Goal: Task Accomplishment & Management: Manage account settings

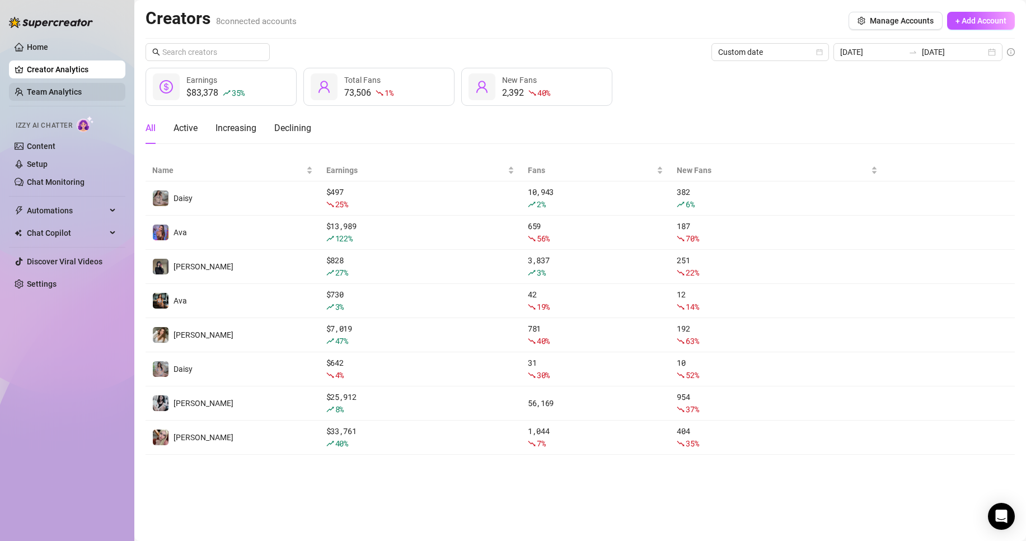
click at [55, 91] on link "Team Analytics" at bounding box center [54, 91] width 55 height 9
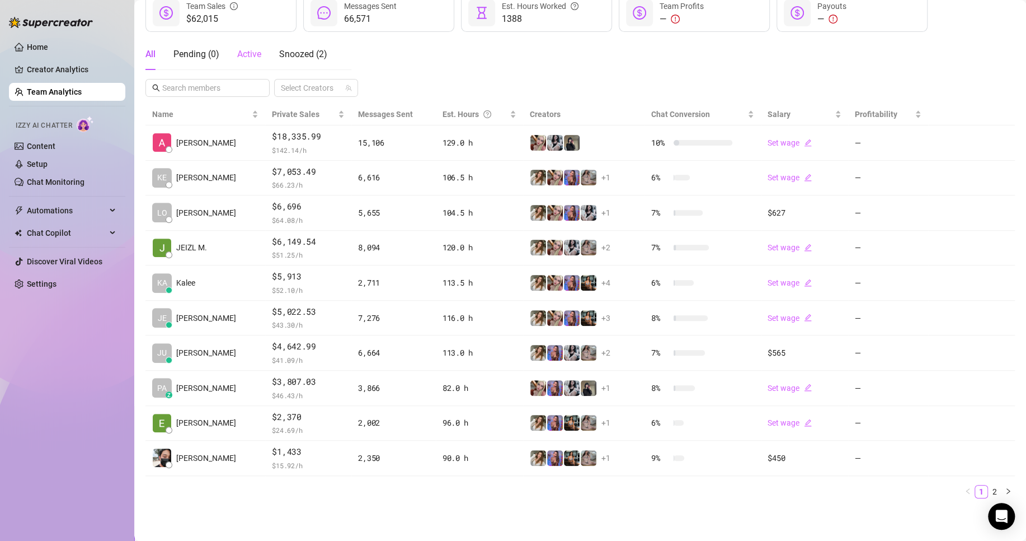
scroll to position [161, 0]
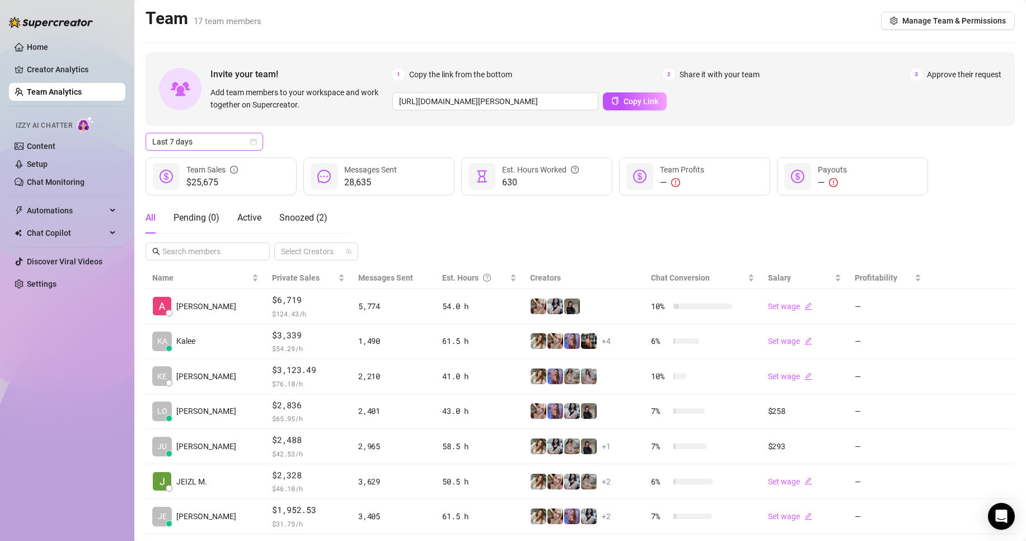
click at [197, 137] on span "Last 7 days" at bounding box center [204, 141] width 104 height 17
click at [194, 232] on div "Custom date" at bounding box center [204, 235] width 100 height 12
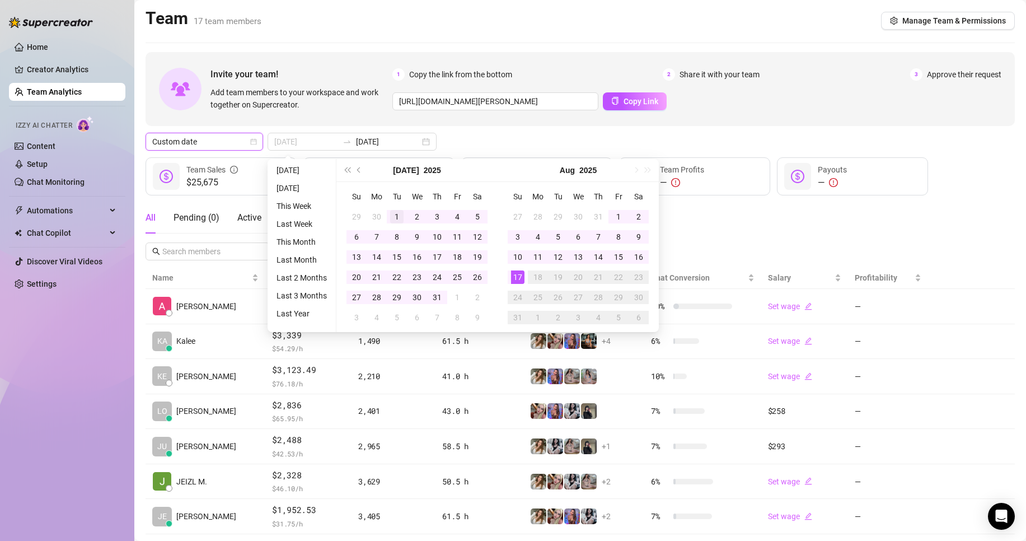
type input "[DATE]"
click at [398, 215] on div "1" at bounding box center [396, 216] width 13 height 13
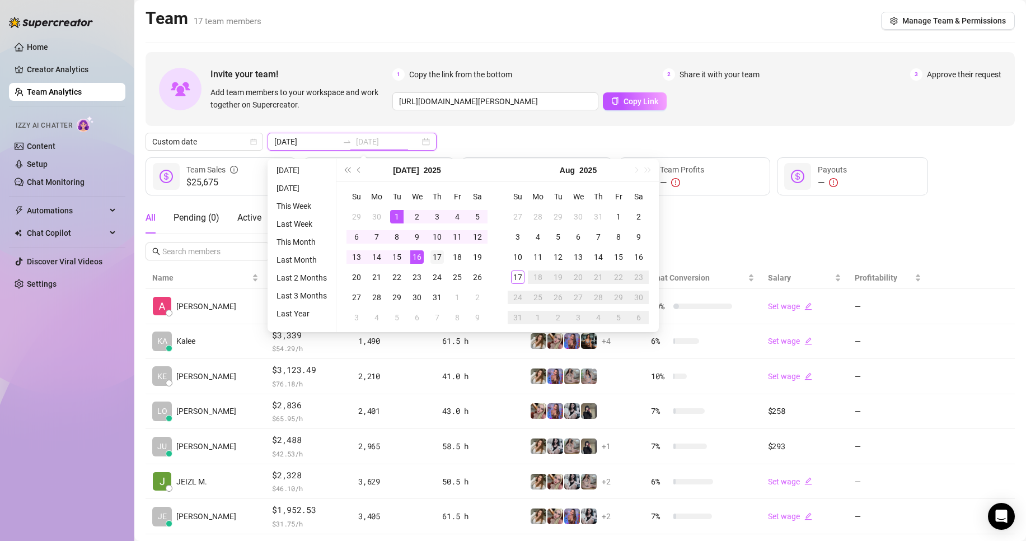
type input "[DATE]"
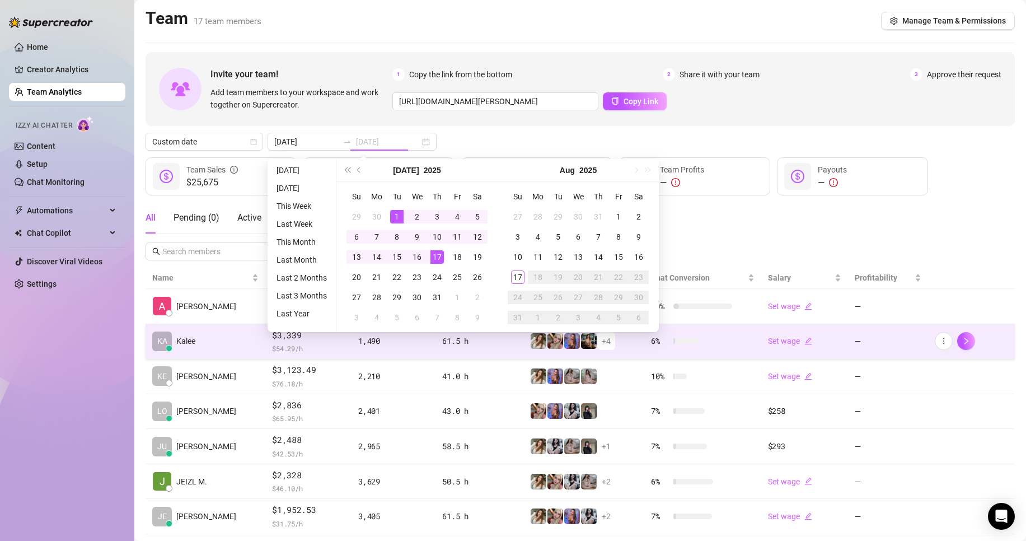
drag, startPoint x: 438, startPoint y: 261, endPoint x: 453, endPoint y: 346, distance: 86.4
click at [438, 261] on div "17" at bounding box center [436, 256] width 13 height 13
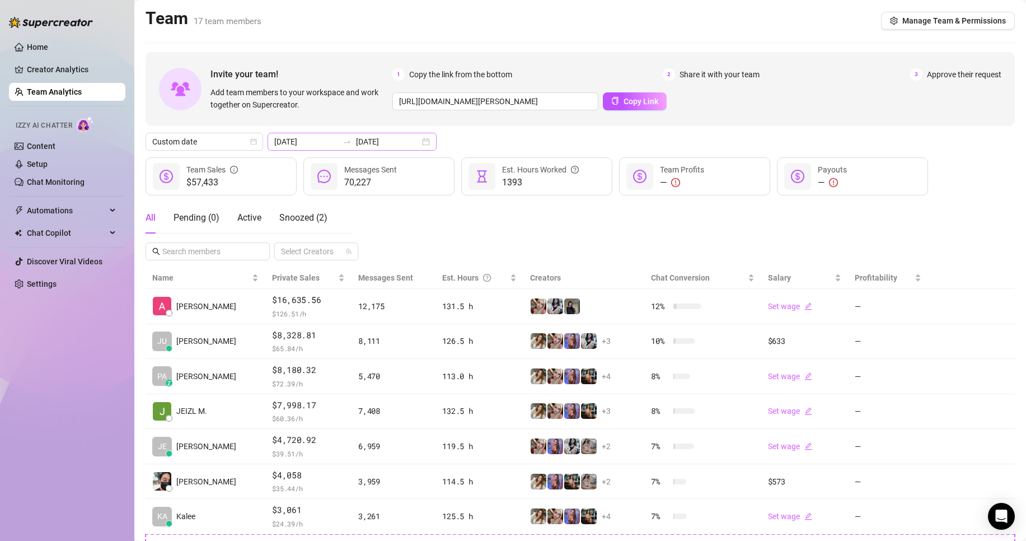
click at [338, 139] on div at bounding box center [347, 141] width 18 height 9
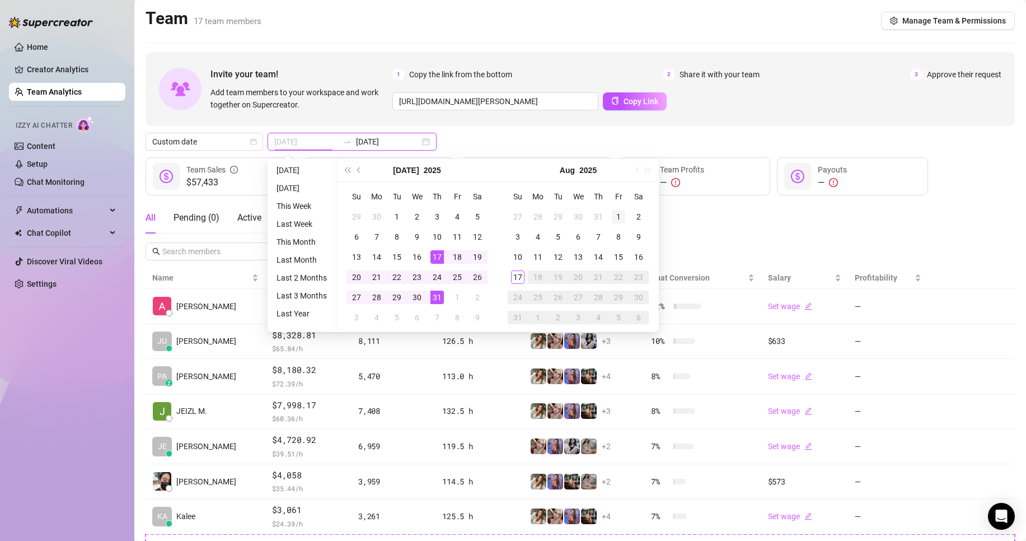
type input "[DATE]"
drag, startPoint x: 617, startPoint y: 212, endPoint x: 601, endPoint y: 231, distance: 25.0
click at [617, 213] on div "1" at bounding box center [618, 216] width 13 height 13
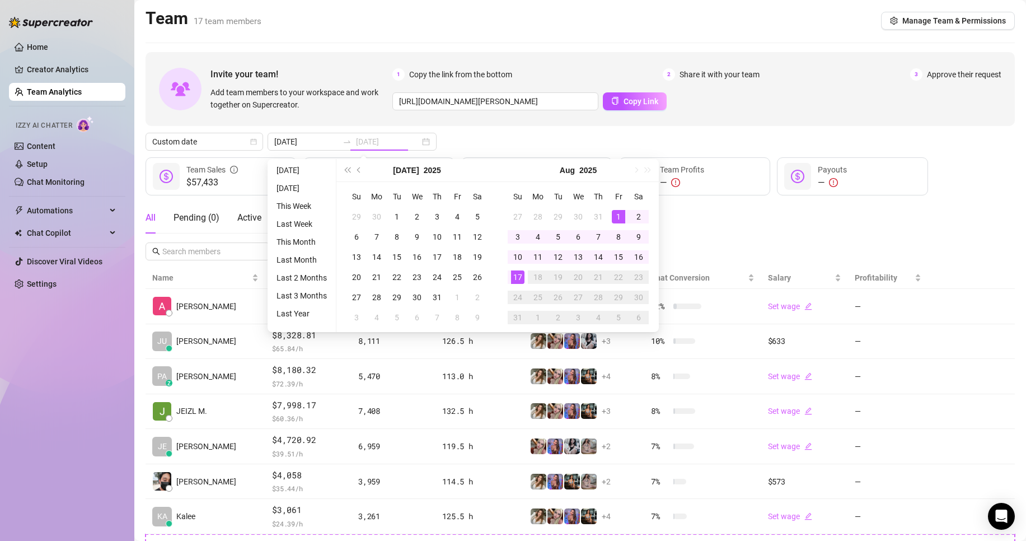
click at [513, 284] on td "17" at bounding box center [518, 277] width 20 height 20
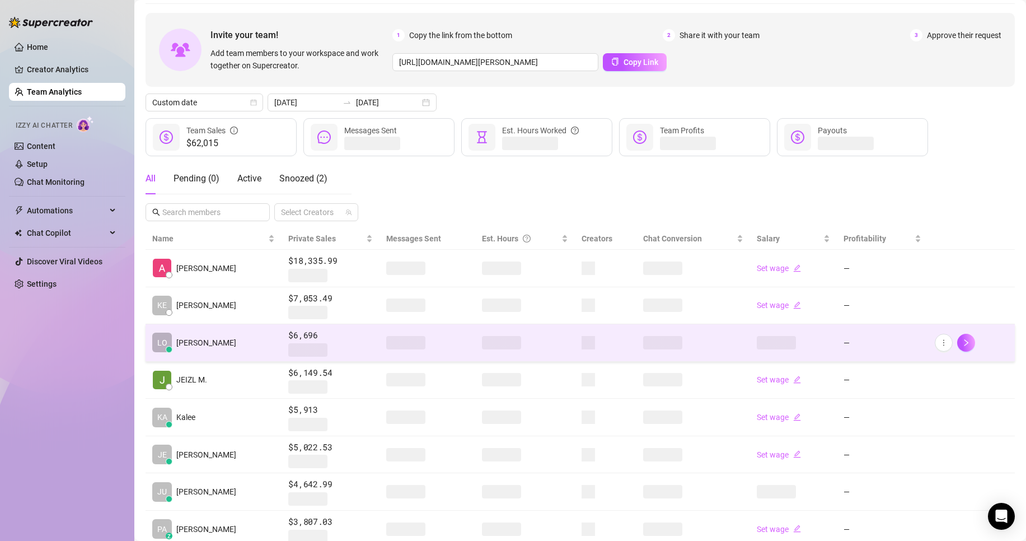
scroll to position [93, 0]
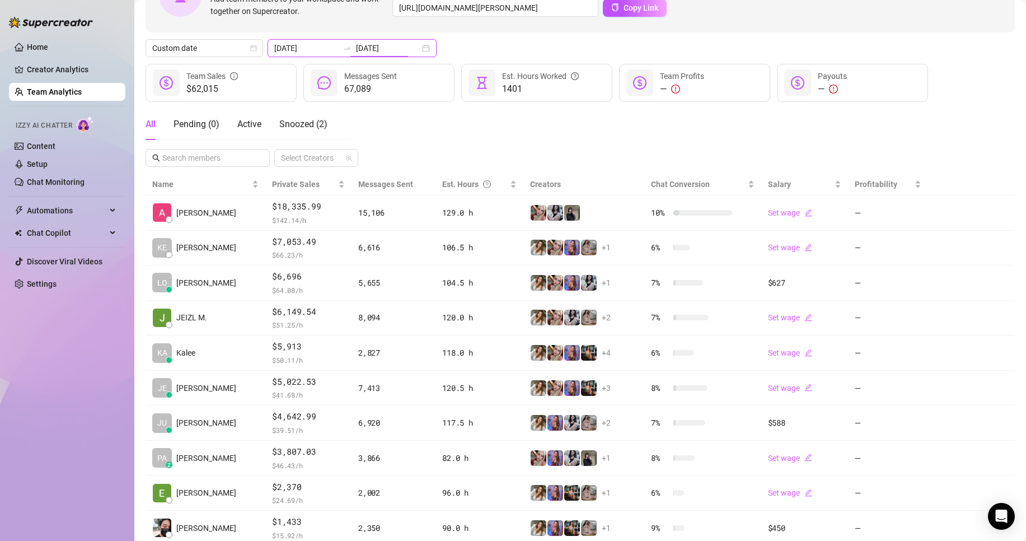
click at [392, 45] on input "[DATE]" at bounding box center [388, 48] width 64 height 12
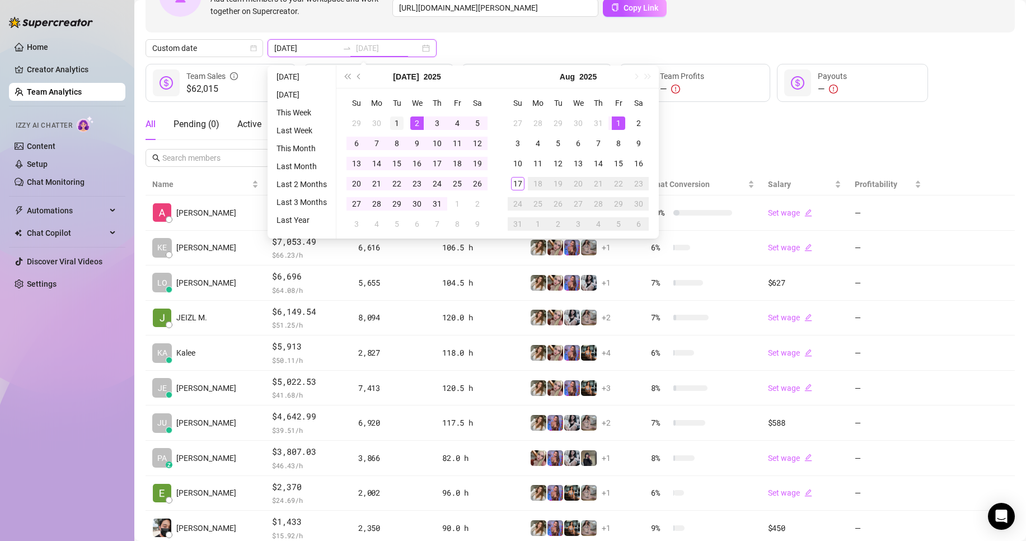
type input "[DATE]"
click at [400, 118] on div "1" at bounding box center [396, 122] width 13 height 13
click at [438, 206] on div "31" at bounding box center [436, 203] width 13 height 13
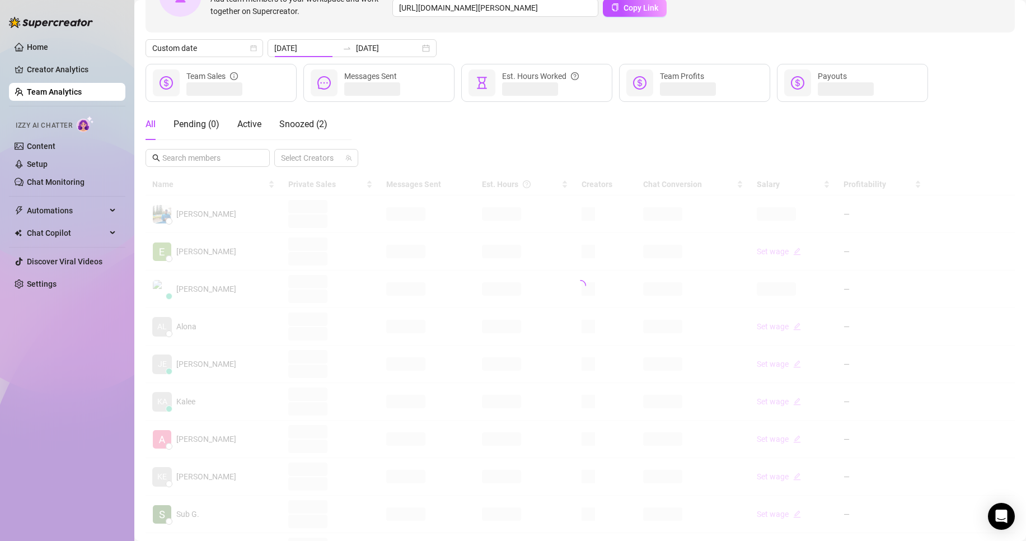
type input "[DATE]"
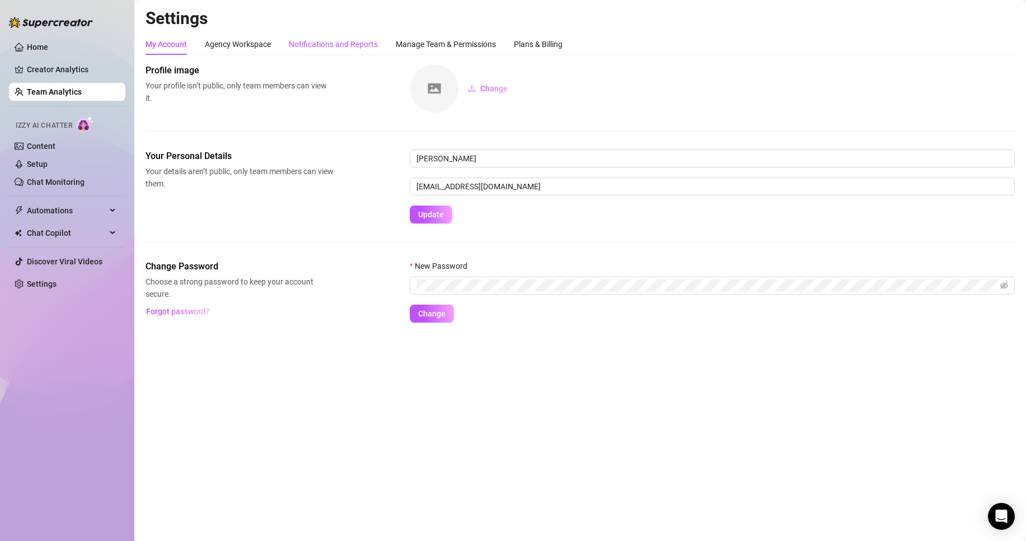
click at [355, 45] on div "Notifications and Reports" at bounding box center [333, 44] width 89 height 12
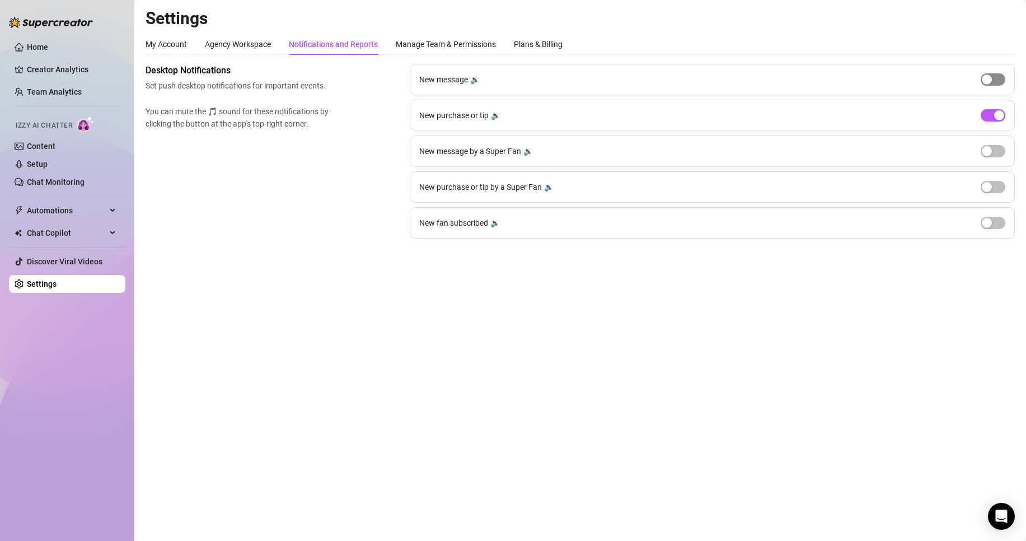
click at [989, 83] on div "button" at bounding box center [987, 79] width 10 height 10
click at [994, 83] on div "button" at bounding box center [999, 79] width 10 height 10
click at [988, 117] on span "button" at bounding box center [992, 115] width 25 height 12
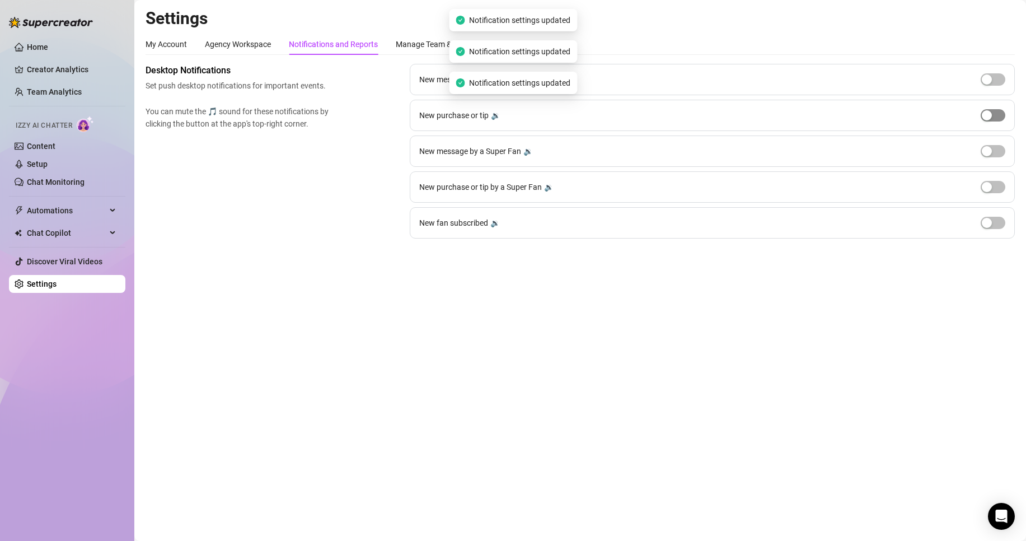
click at [988, 117] on button "button" at bounding box center [992, 115] width 25 height 12
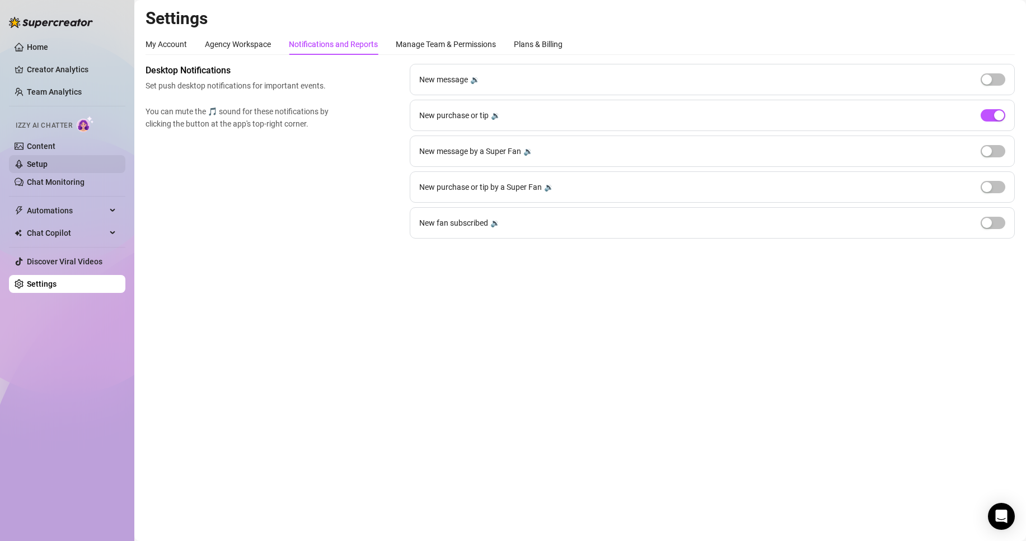
click at [48, 163] on link "Setup" at bounding box center [37, 163] width 21 height 9
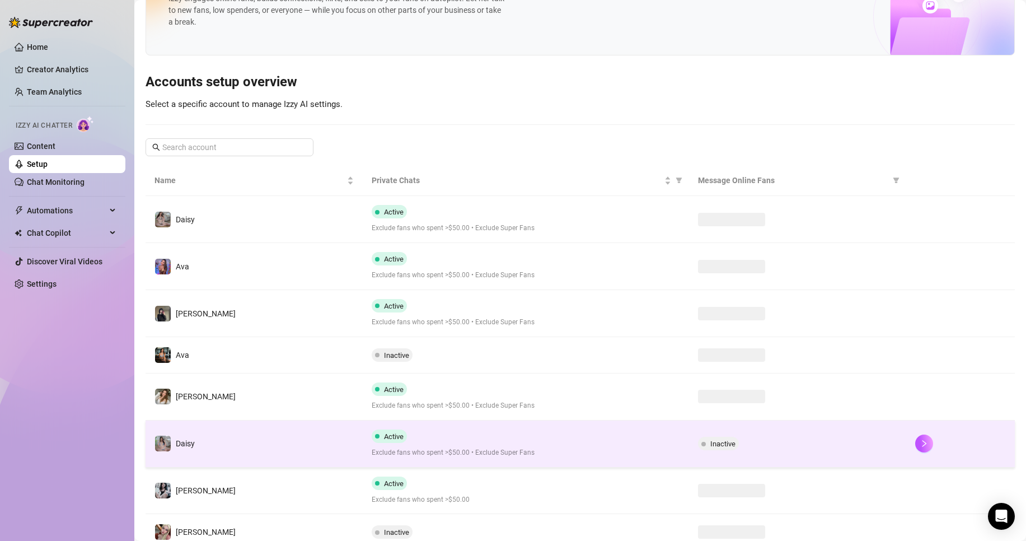
scroll to position [92, 0]
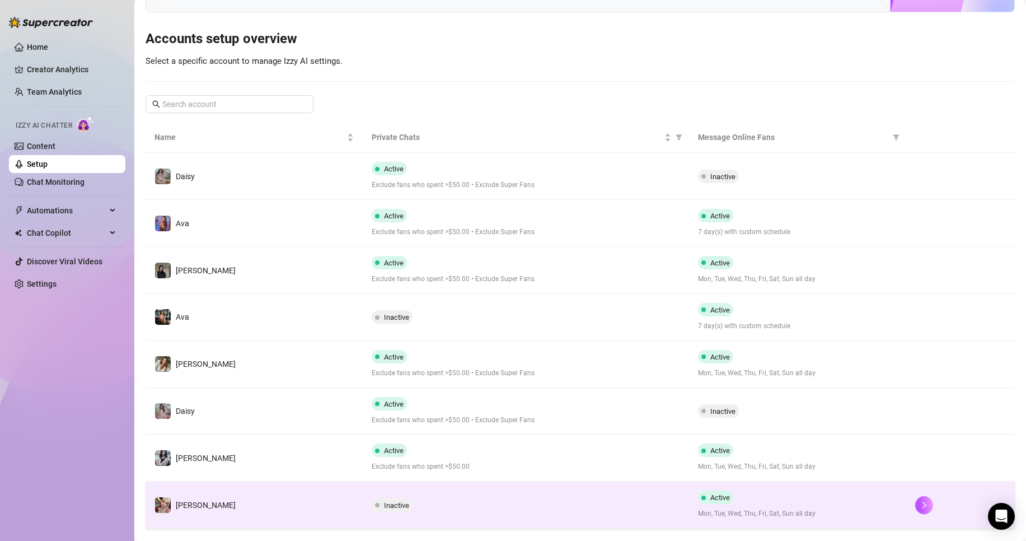
click at [483, 496] on td "Inactive" at bounding box center [526, 504] width 326 height 47
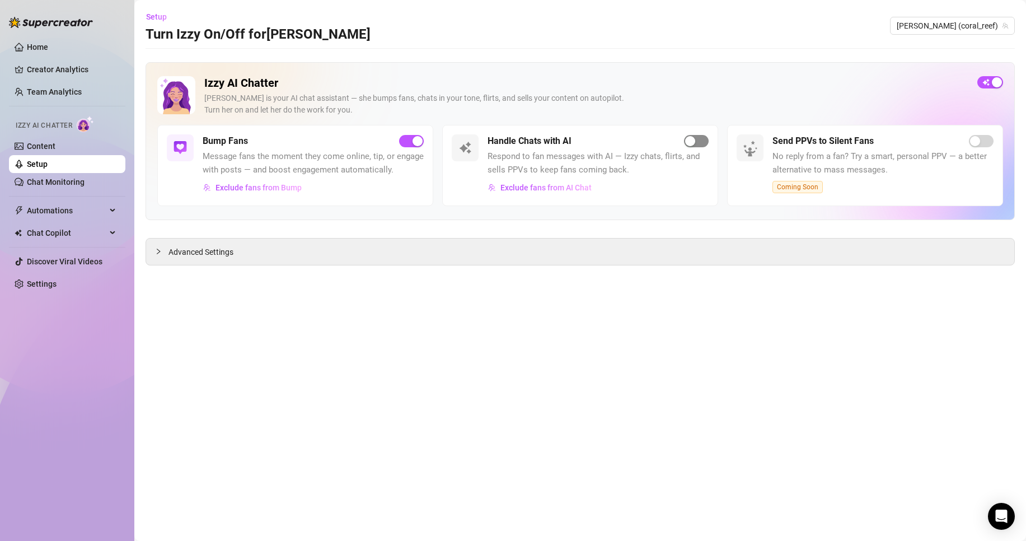
click at [691, 142] on div "button" at bounding box center [690, 141] width 10 height 10
click at [48, 48] on link "Home" at bounding box center [37, 47] width 21 height 9
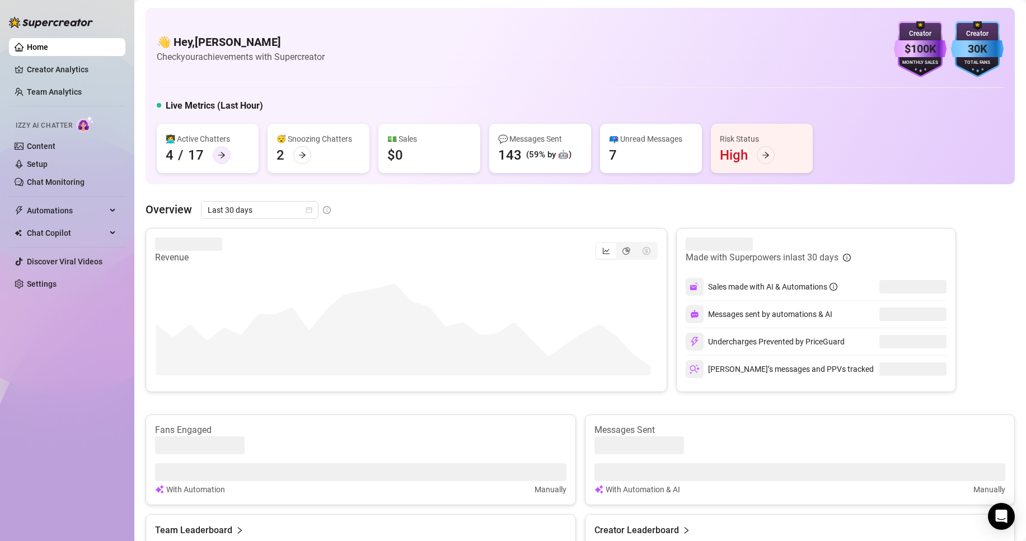
click at [220, 149] on div at bounding box center [222, 155] width 18 height 18
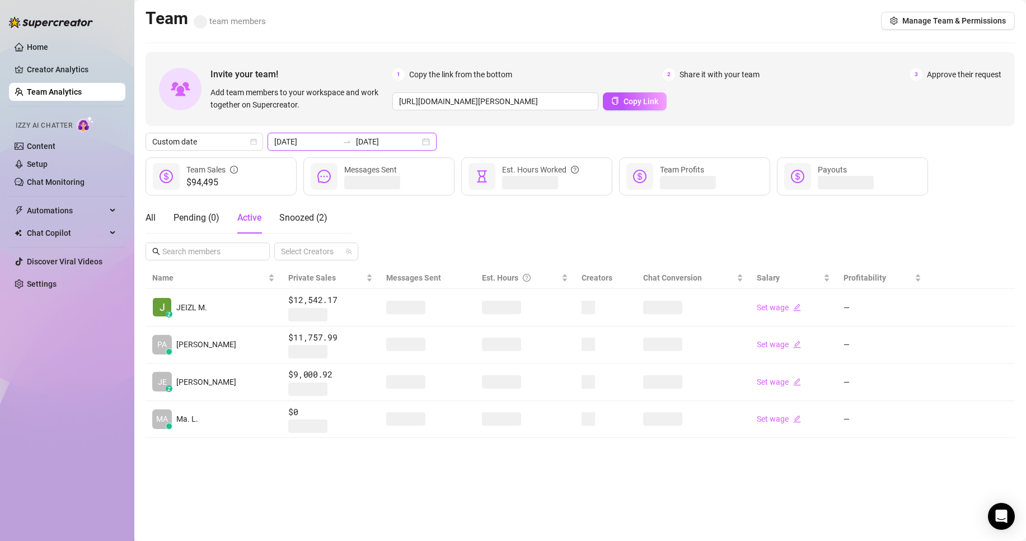
click at [377, 146] on input "[DATE]" at bounding box center [388, 141] width 64 height 12
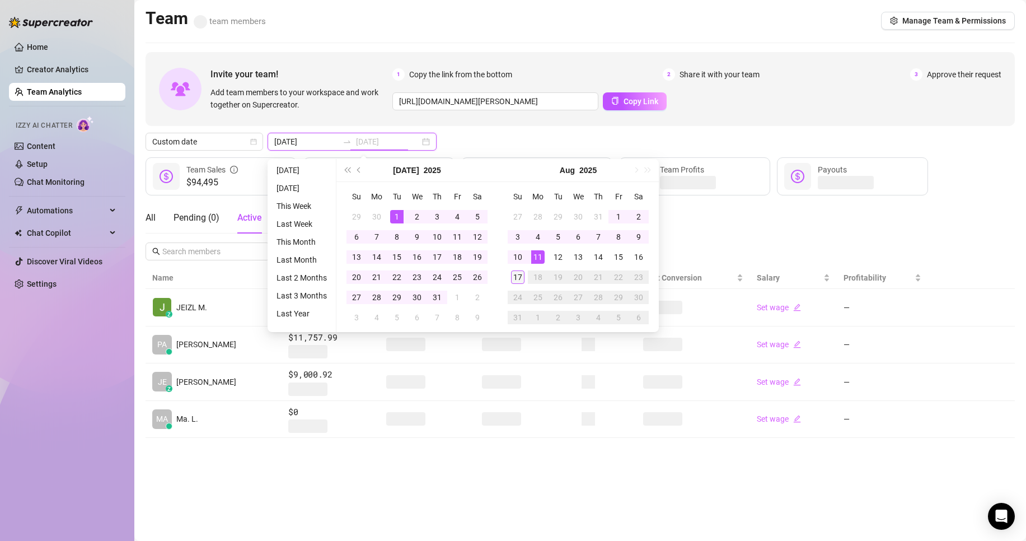
type input "[DATE]"
click at [517, 269] on td "17" at bounding box center [518, 277] width 20 height 20
type input "[DATE]"
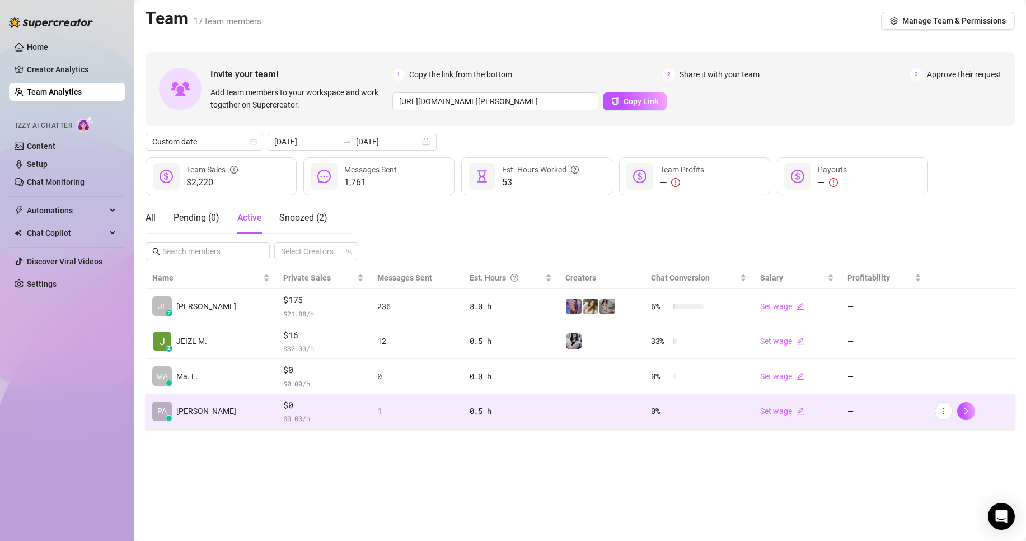
click at [402, 398] on td "1" at bounding box center [416, 411] width 92 height 35
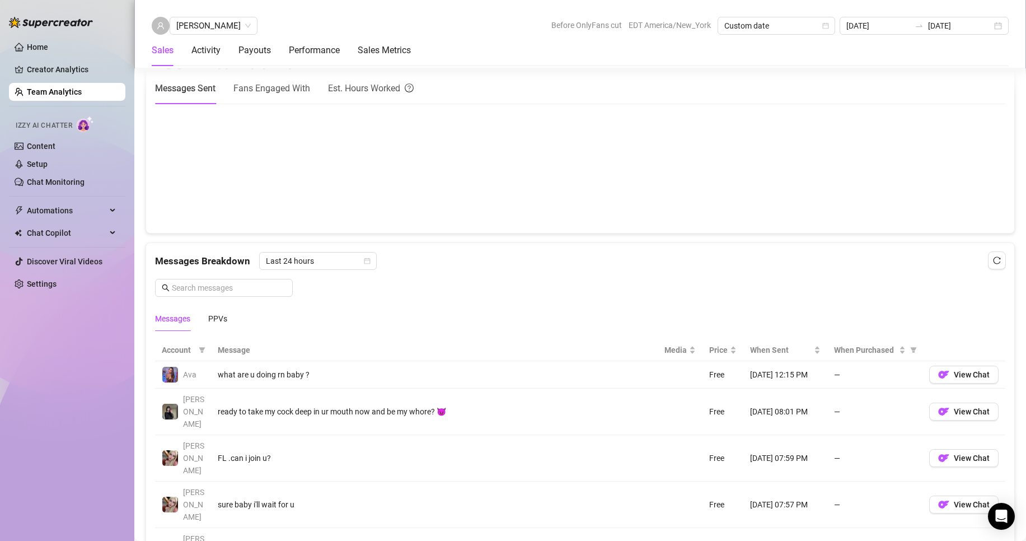
scroll to position [560, 0]
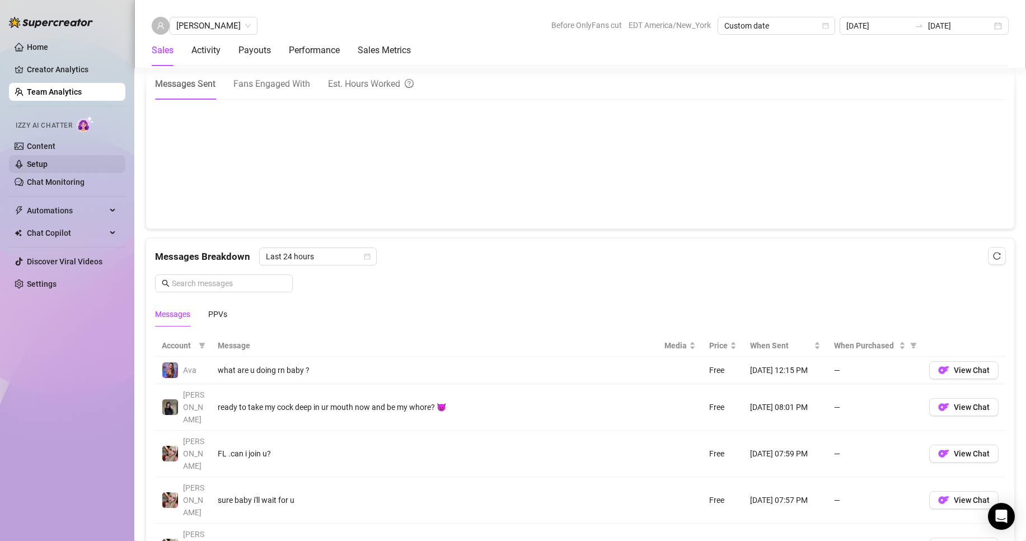
click at [48, 159] on link "Setup" at bounding box center [37, 163] width 21 height 9
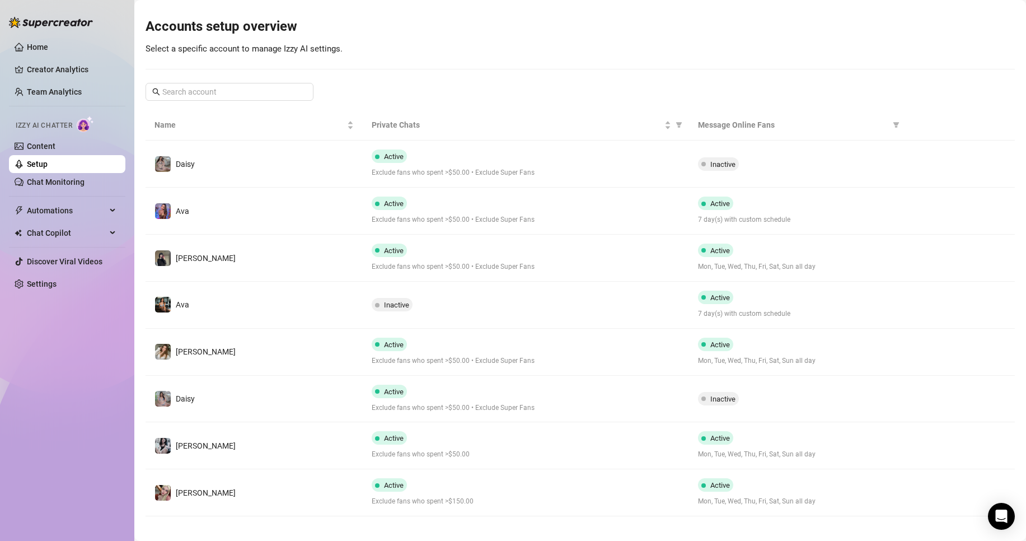
scroll to position [114, 0]
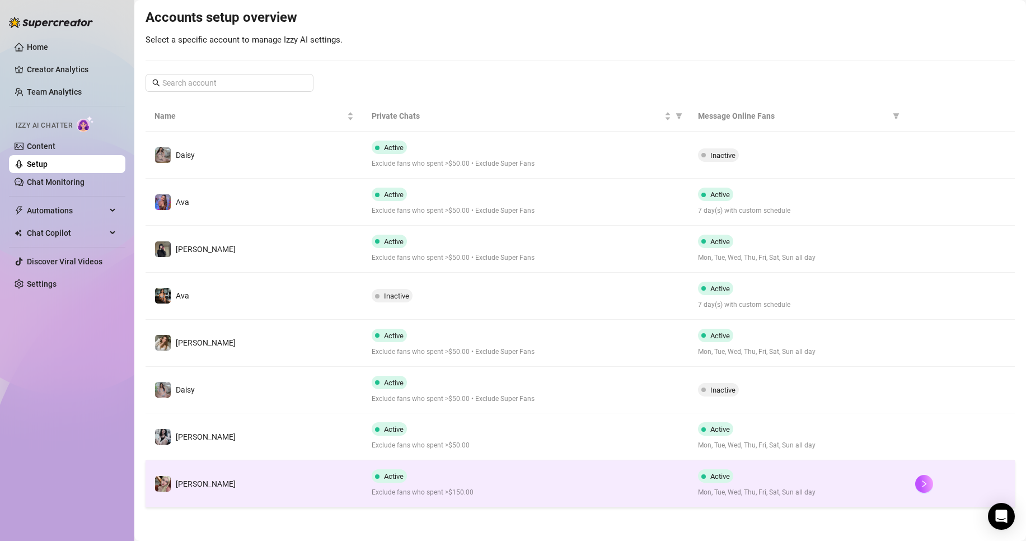
click at [364, 501] on td "Active Exclude fans who spent >$150.00" at bounding box center [526, 483] width 326 height 47
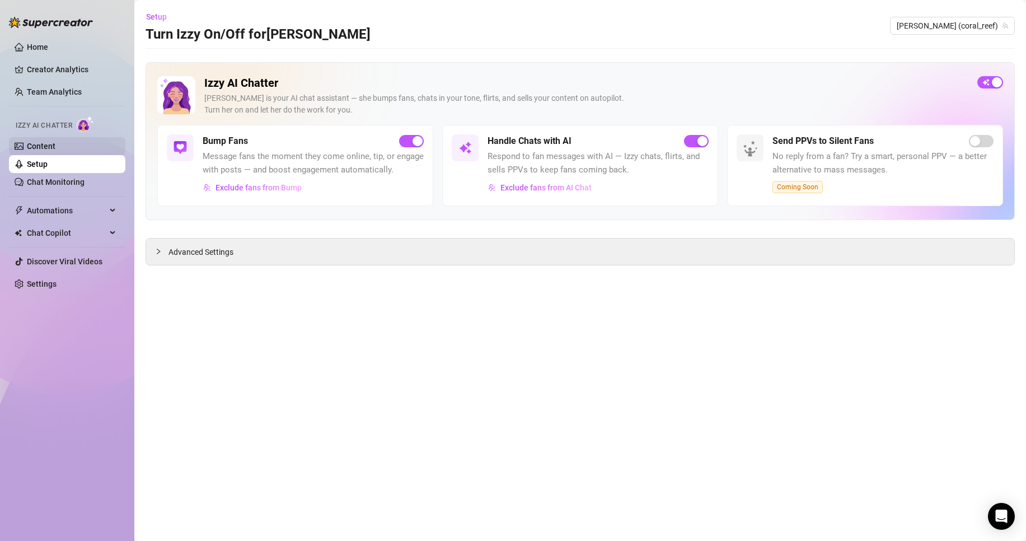
click at [55, 148] on link "Content" at bounding box center [41, 146] width 29 height 9
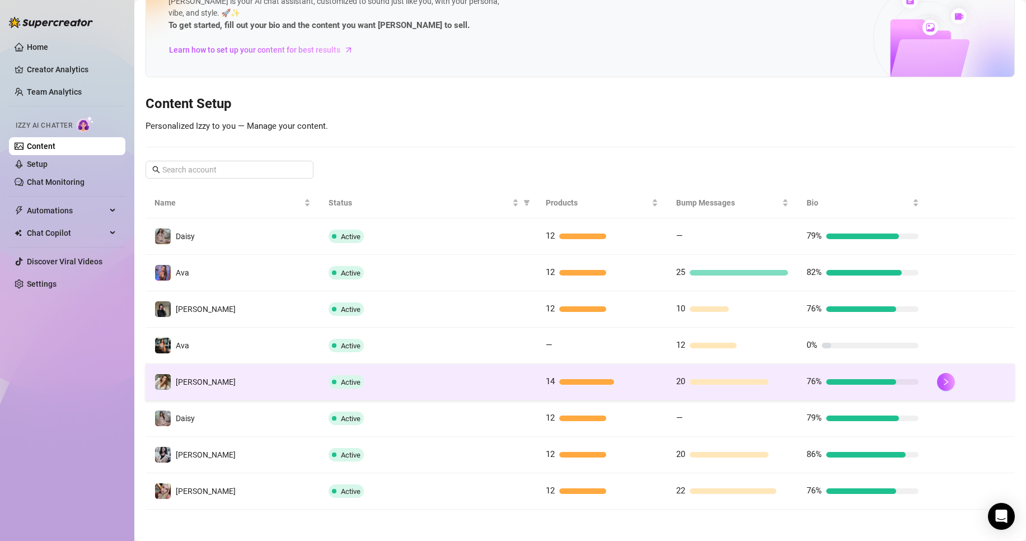
scroll to position [49, 0]
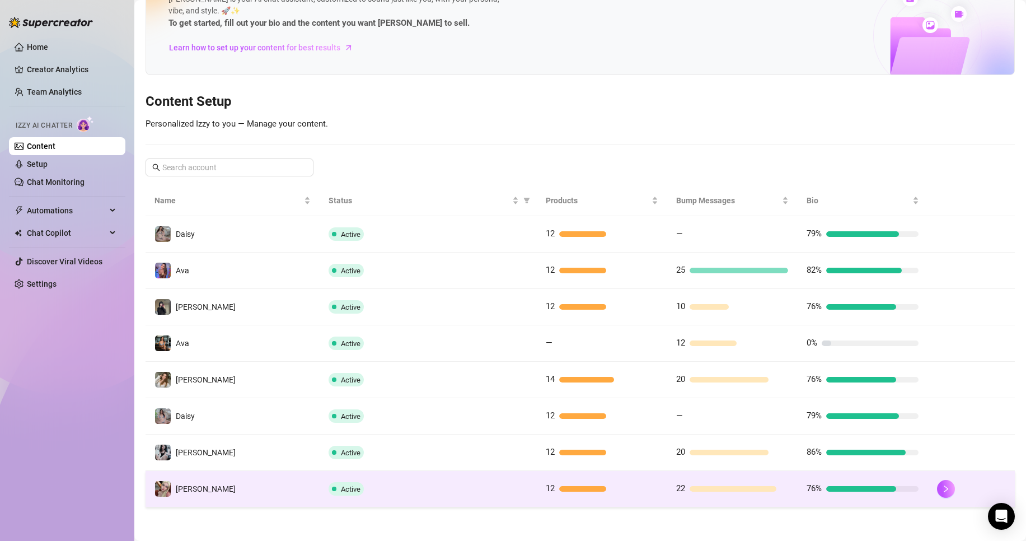
click at [307, 477] on td "[PERSON_NAME]" at bounding box center [233, 489] width 174 height 36
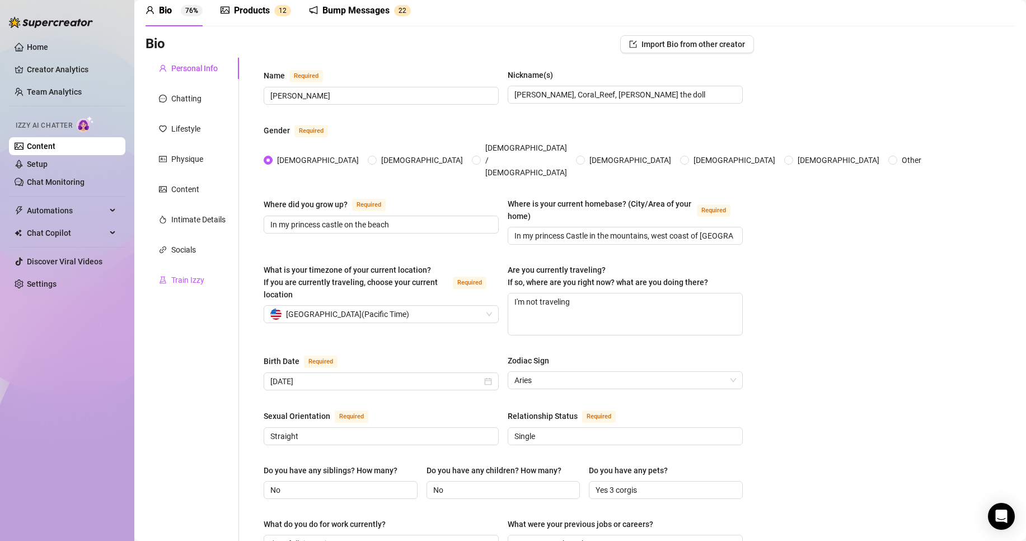
click at [201, 284] on div "Train Izzy" at bounding box center [187, 280] width 33 height 12
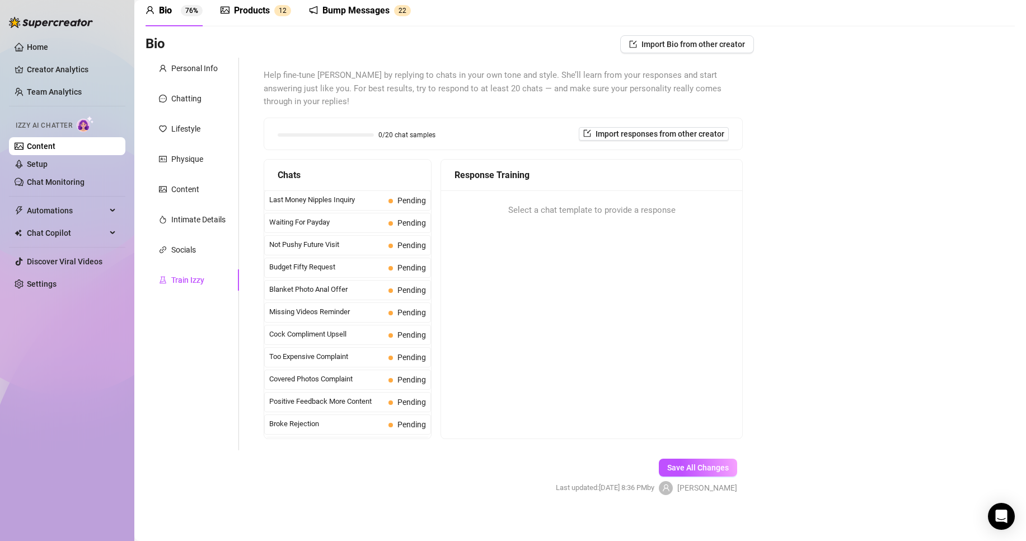
scroll to position [43, 0]
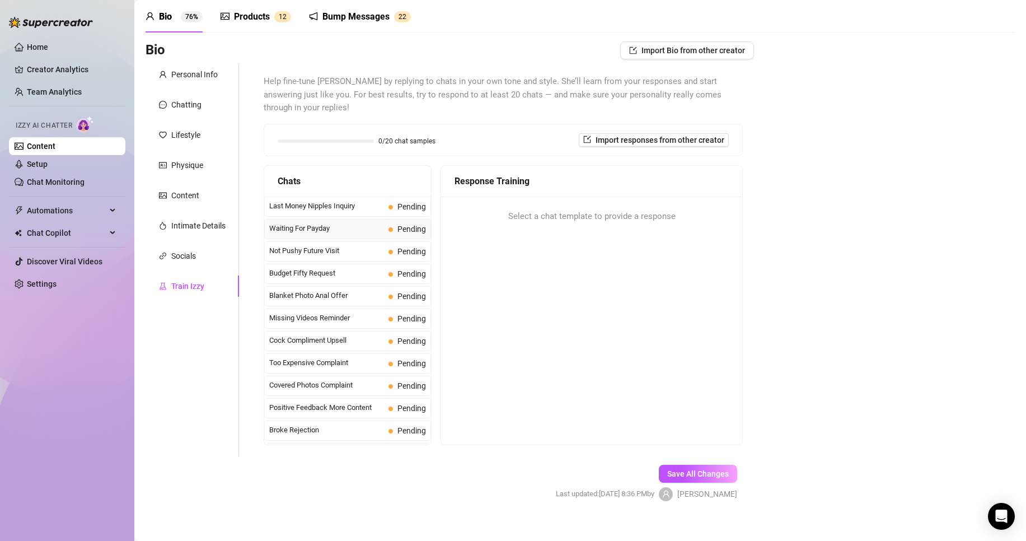
click at [370, 223] on span "Waiting For Payday" at bounding box center [326, 228] width 115 height 11
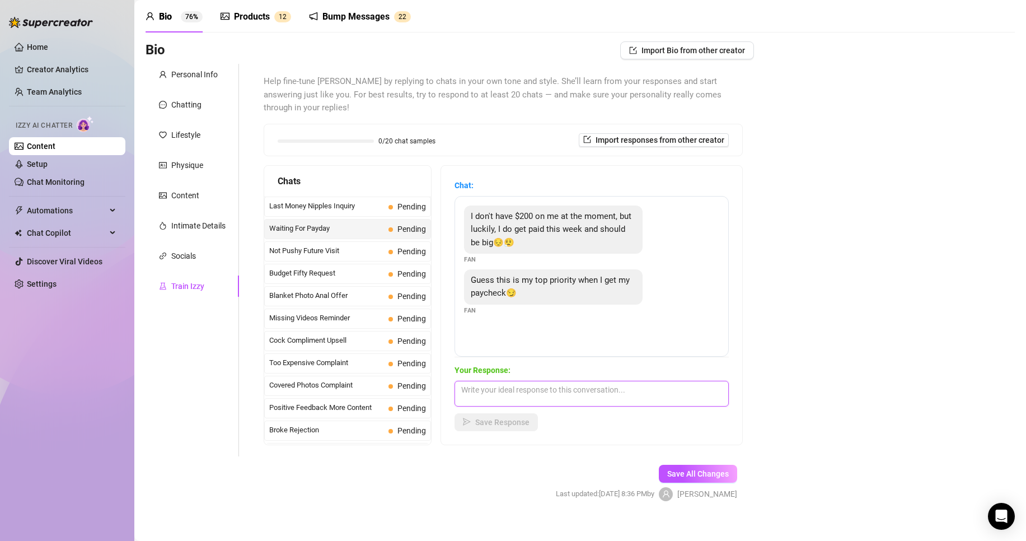
click at [533, 385] on textarea at bounding box center [591, 394] width 274 height 26
type textarea "How much do you have [DATE] baby?"
click at [516, 417] on span "Save Response" at bounding box center [502, 421] width 54 height 9
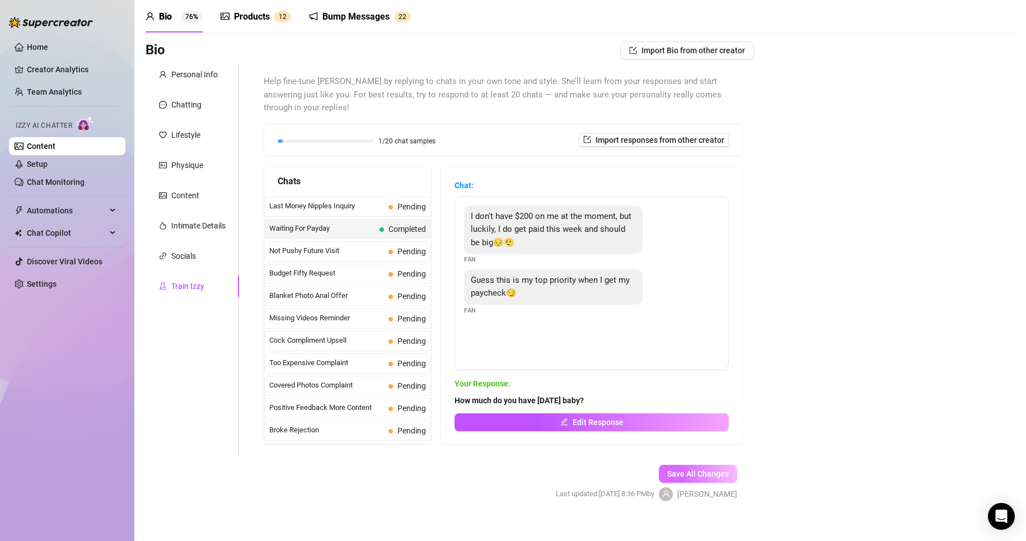
click at [683, 469] on span "Save All Changes" at bounding box center [698, 473] width 62 height 9
click at [335, 268] on span "Budget Fifty Request" at bounding box center [326, 273] width 115 height 11
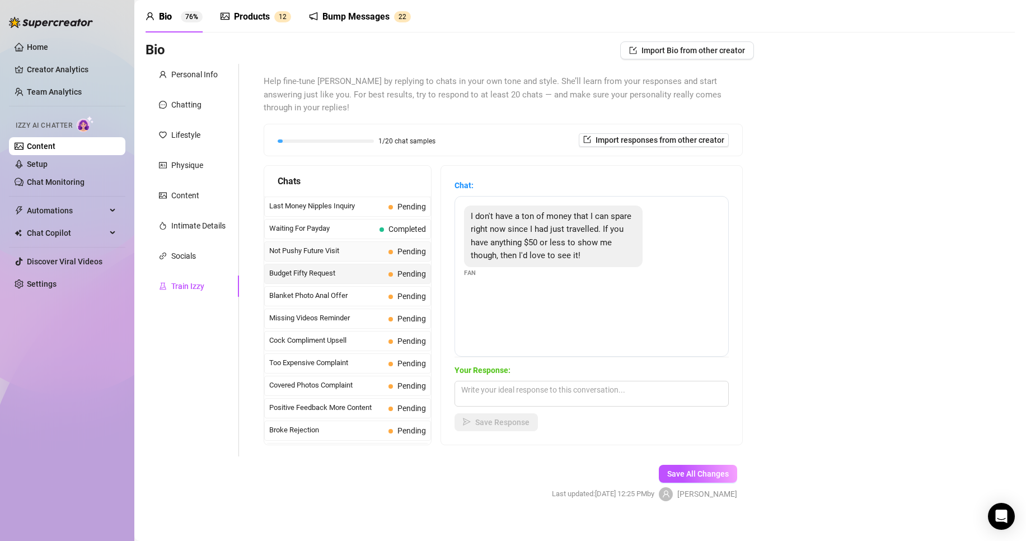
click at [341, 245] on span "Not Pushy Future Visit" at bounding box center [326, 250] width 115 height 11
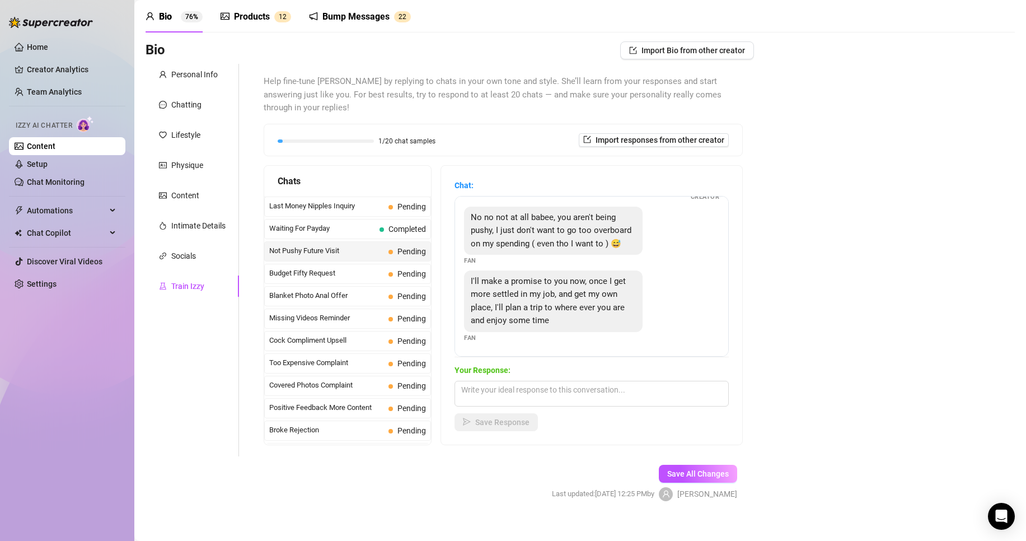
scroll to position [76, 0]
click at [378, 353] on div "Too Expensive Complaint Pending" at bounding box center [347, 363] width 167 height 20
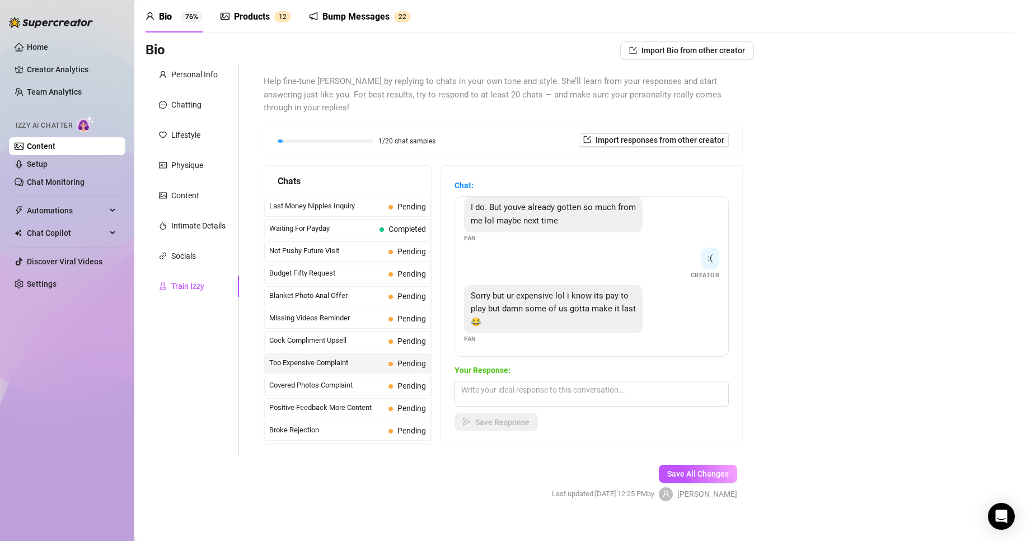
scroll to position [210, 0]
click at [588, 384] on textarea at bounding box center [591, 394] width 274 height 26
type textarea "you think im that cheap baby?"
click at [506, 417] on span "Save Response" at bounding box center [502, 421] width 54 height 9
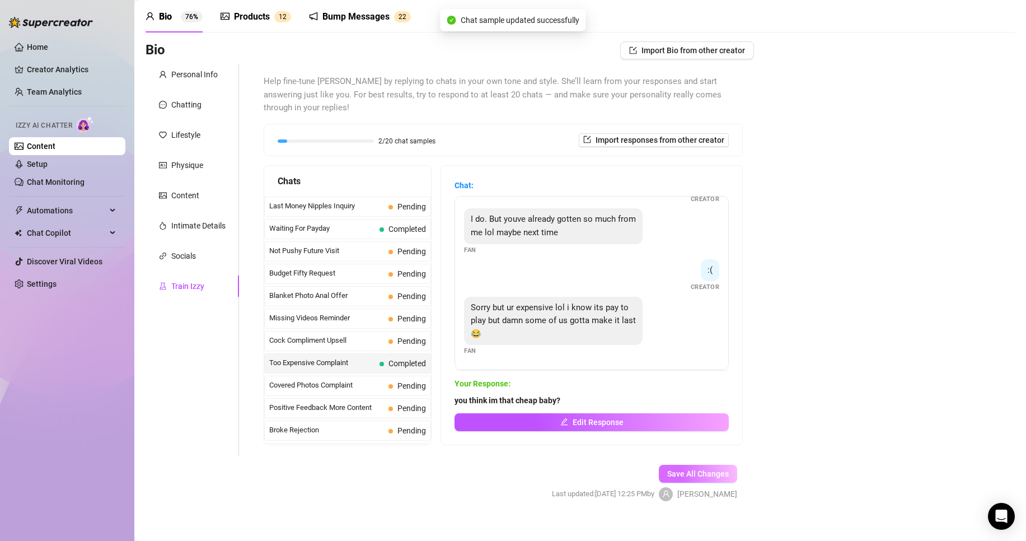
scroll to position [197, 0]
click at [692, 466] on button "Save All Changes" at bounding box center [698, 473] width 78 height 18
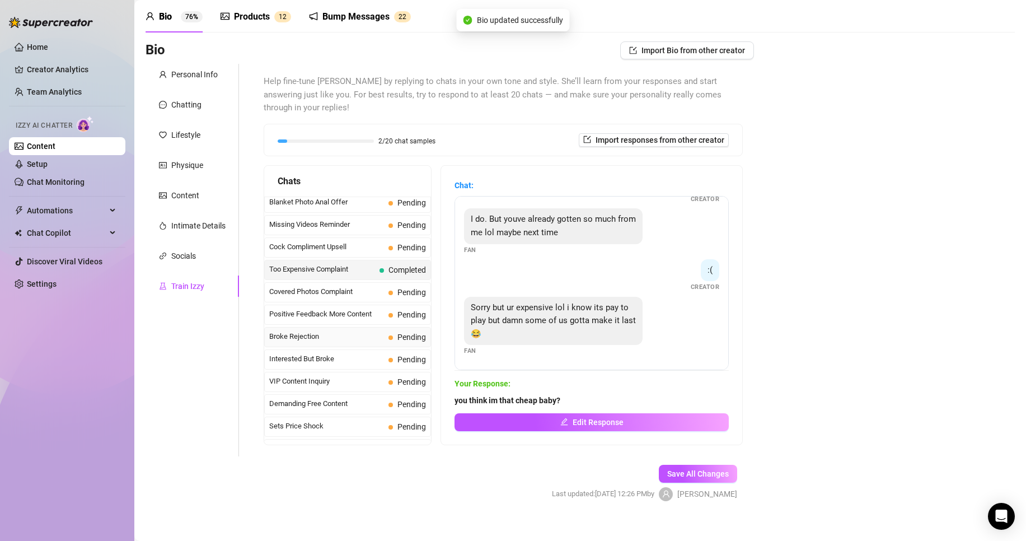
click at [337, 327] on div "Broke Rejection Pending" at bounding box center [347, 337] width 167 height 20
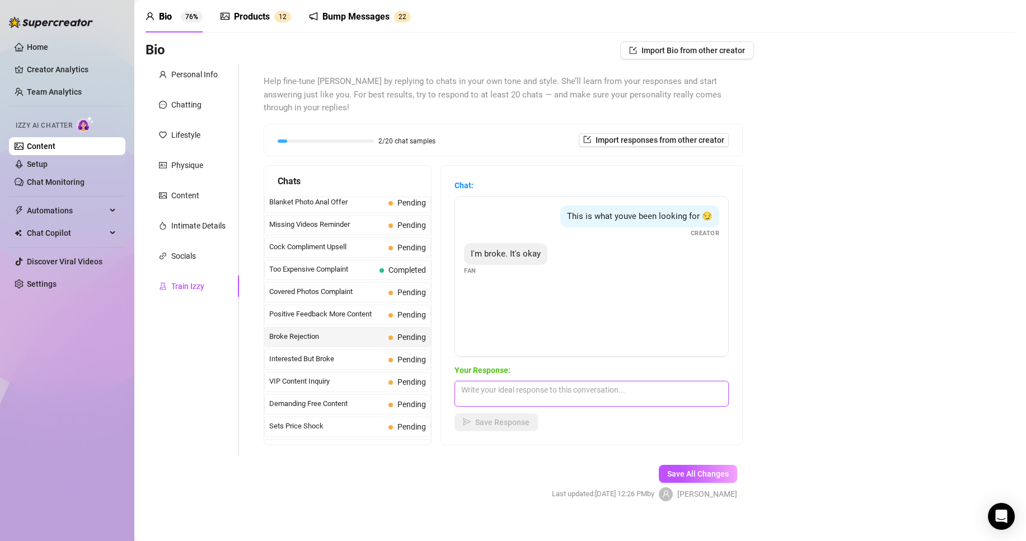
click at [480, 382] on textarea at bounding box center [591, 394] width 274 height 26
type textarea "how much can you do babe?"
click at [510, 414] on button "Save Response" at bounding box center [495, 422] width 83 height 18
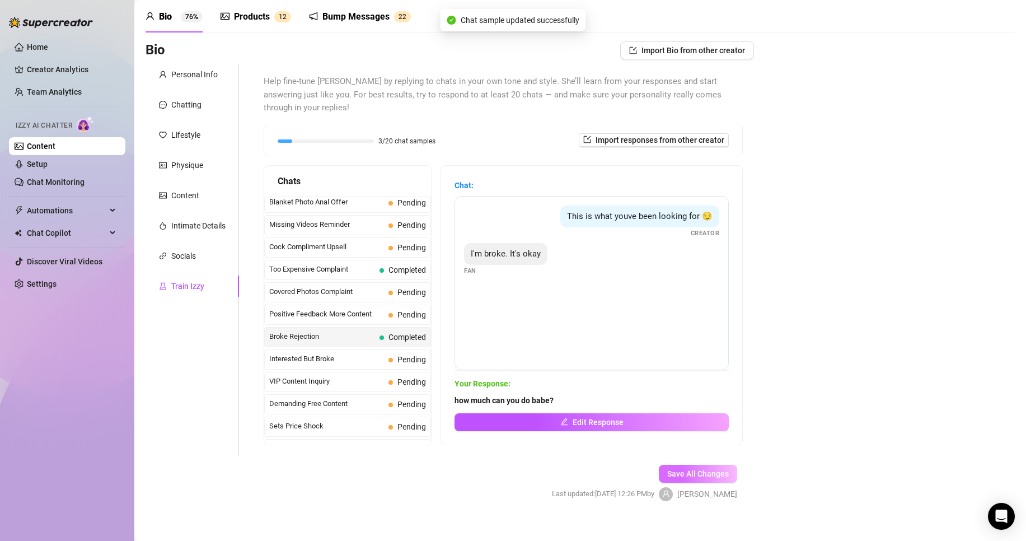
click at [705, 469] on span "Save All Changes" at bounding box center [698, 473] width 62 height 9
click at [364, 353] on span "Interested But Broke" at bounding box center [326, 358] width 115 height 11
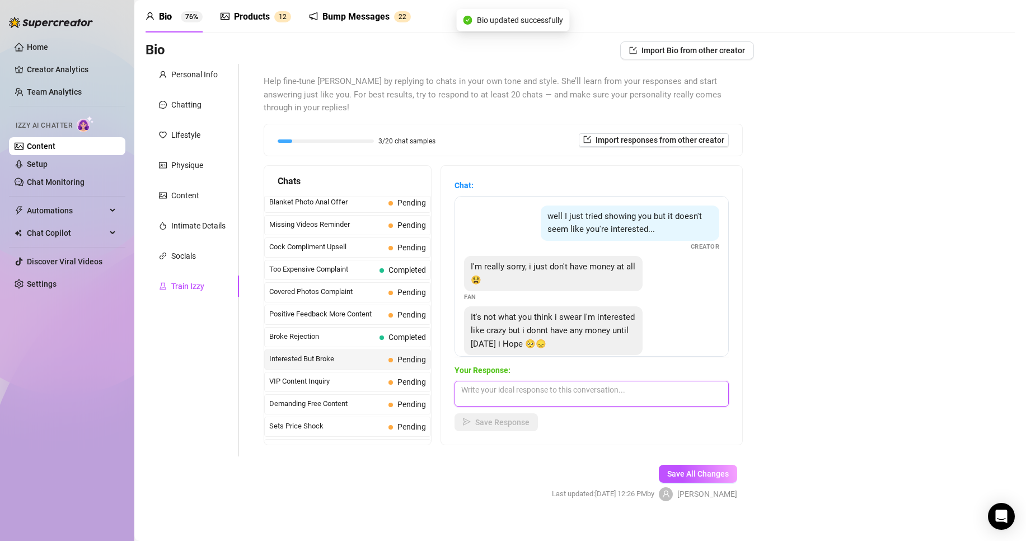
click at [563, 381] on textarea at bounding box center [591, 394] width 274 height 26
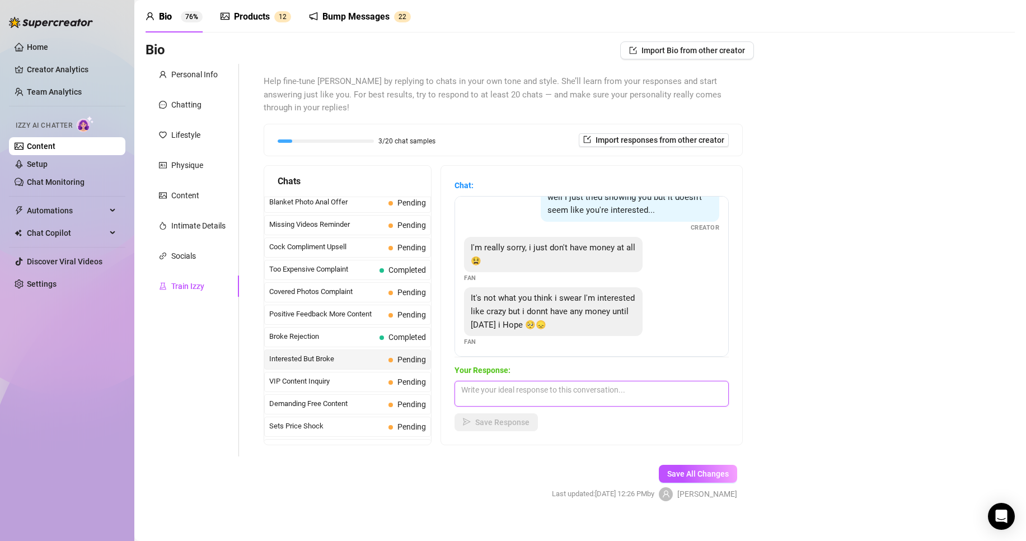
scroll to position [24, 0]
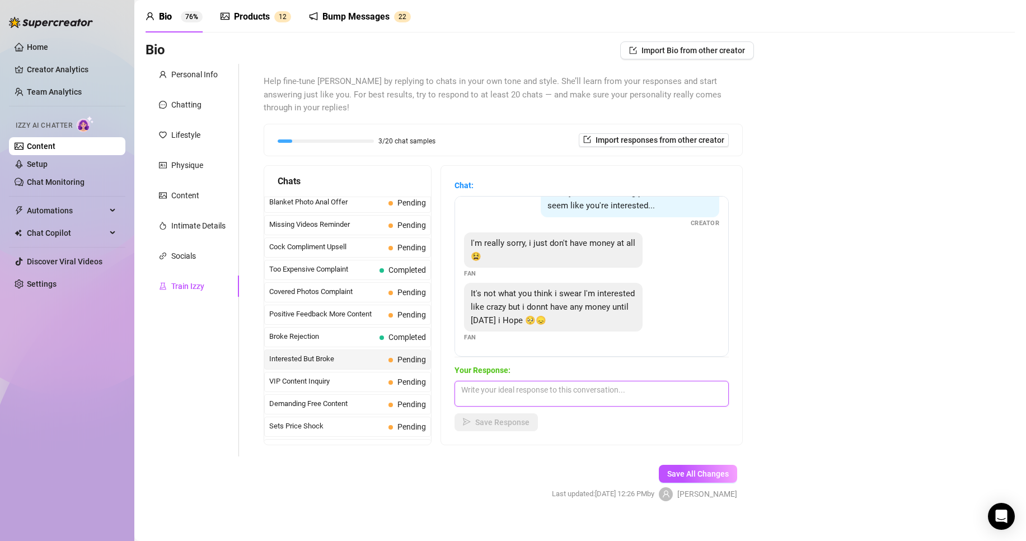
click at [564, 383] on textarea at bounding box center [591, 394] width 274 height 26
type textarea "how much can you spare for me babe?"
click at [523, 417] on span "Save Response" at bounding box center [502, 421] width 54 height 9
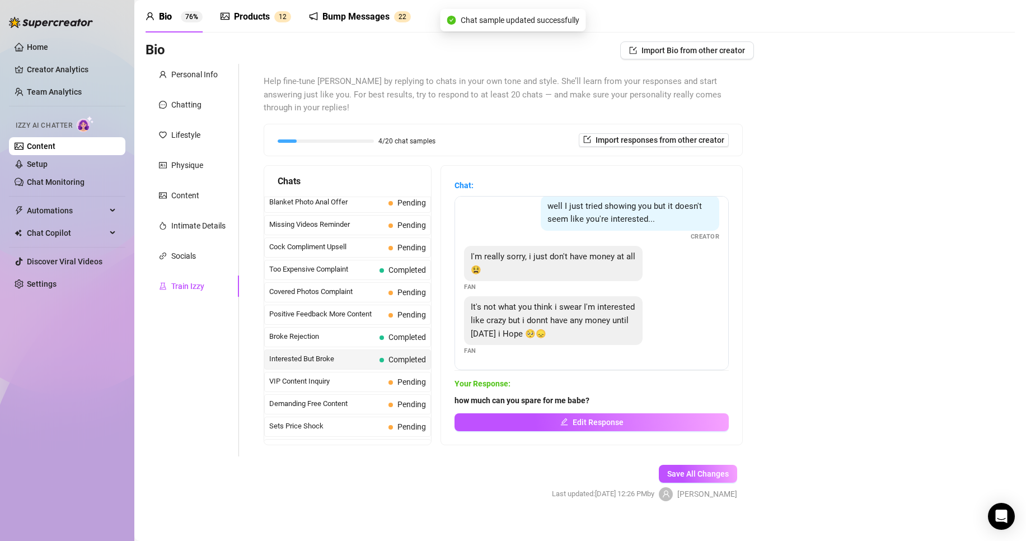
scroll to position [10, 0]
click at [687, 469] on span "Save All Changes" at bounding box center [698, 473] width 62 height 9
click at [344, 398] on span "Demanding Free Content" at bounding box center [326, 403] width 115 height 11
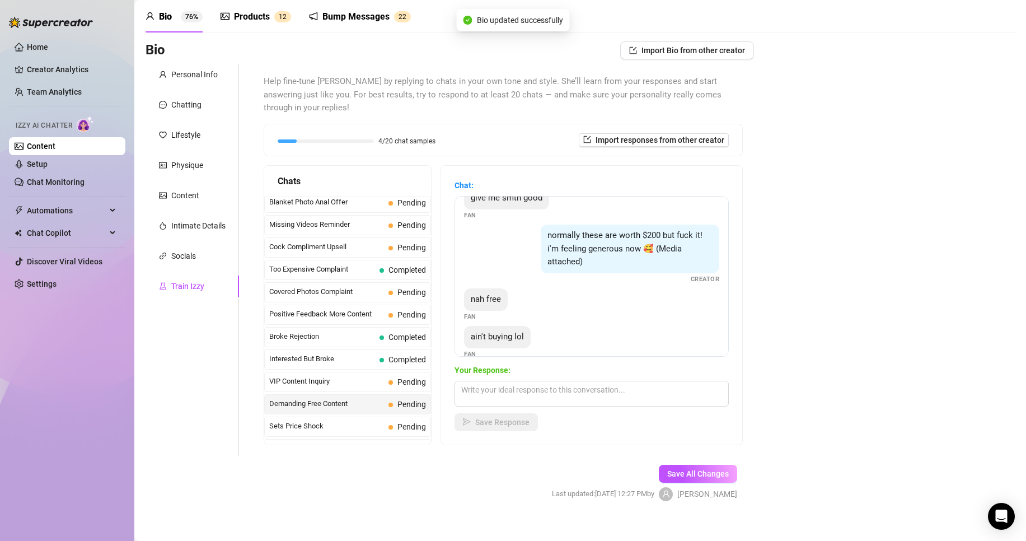
scroll to position [109, 0]
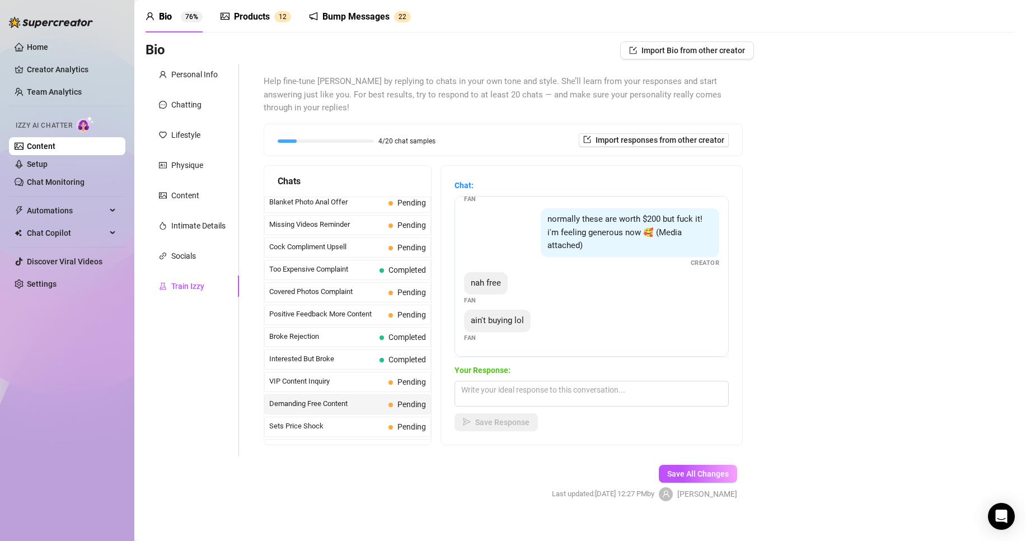
click at [549, 364] on div "Your Response: Save Response" at bounding box center [591, 397] width 274 height 67
click at [551, 381] on textarea at bounding box center [591, 394] width 274 height 26
type textarea "you think im cheap babe?"
click at [490, 421] on div "Chat: i was promised nudes for this Fan nudes or at least topless Fan give me s…" at bounding box center [591, 305] width 301 height 279
click at [500, 414] on button "Save Response" at bounding box center [495, 422] width 83 height 18
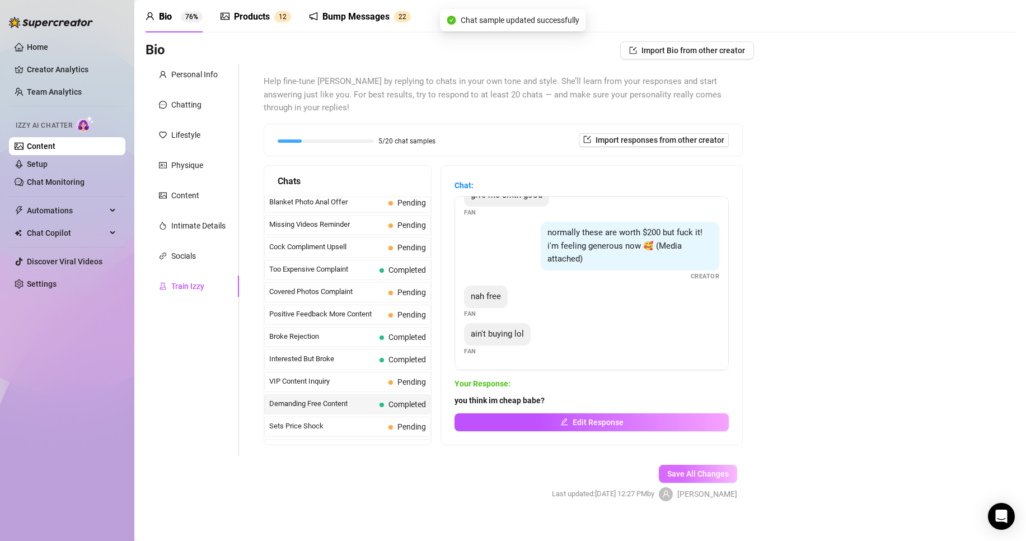
scroll to position [96, 0]
click at [696, 464] on button "Save All Changes" at bounding box center [698, 473] width 78 height 18
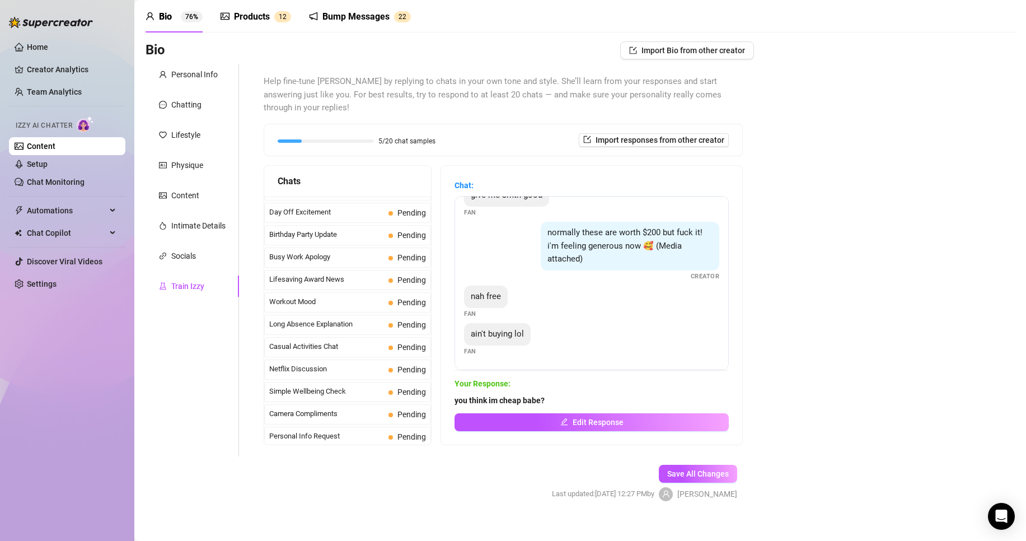
scroll to position [1005, 0]
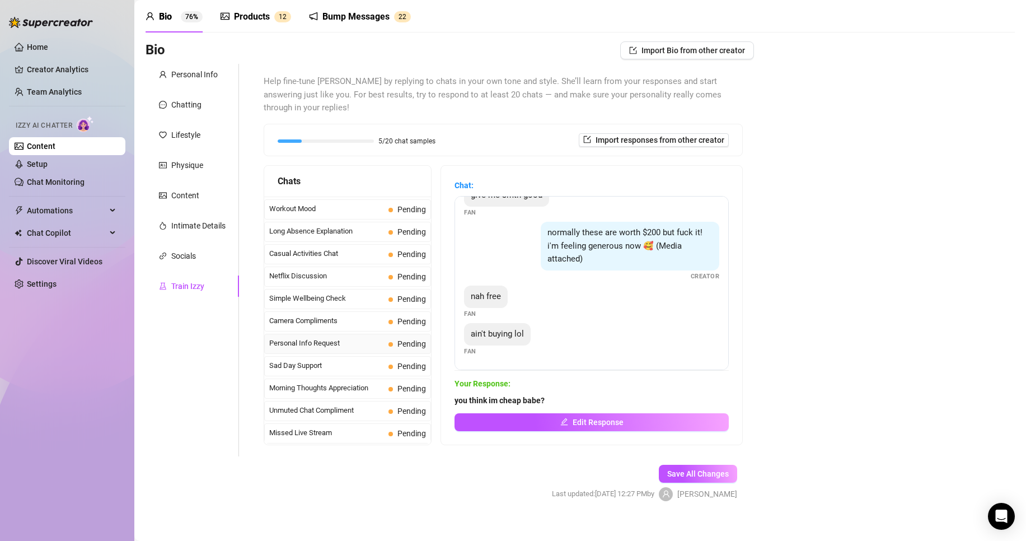
click at [340, 337] on span "Personal Info Request" at bounding box center [326, 342] width 115 height 11
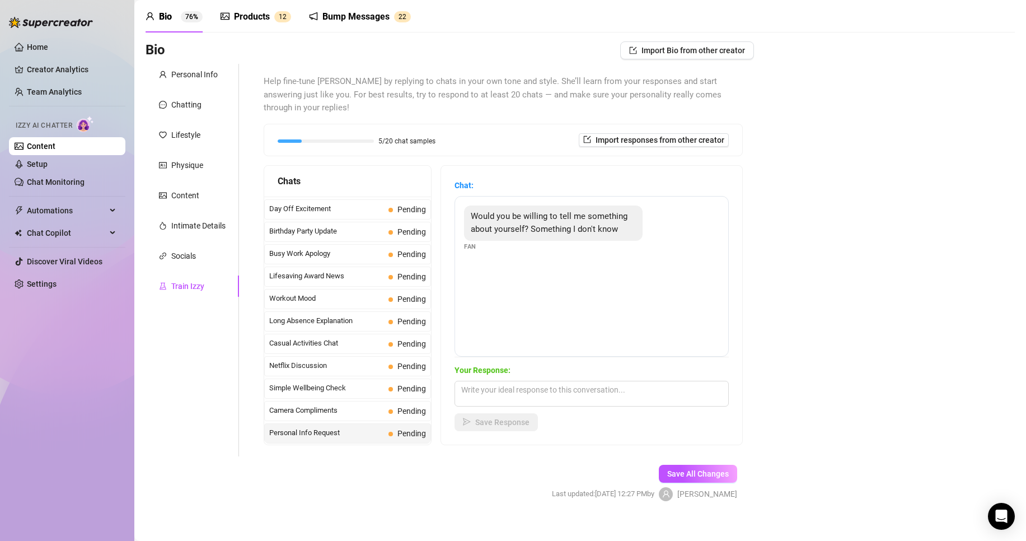
scroll to position [911, 0]
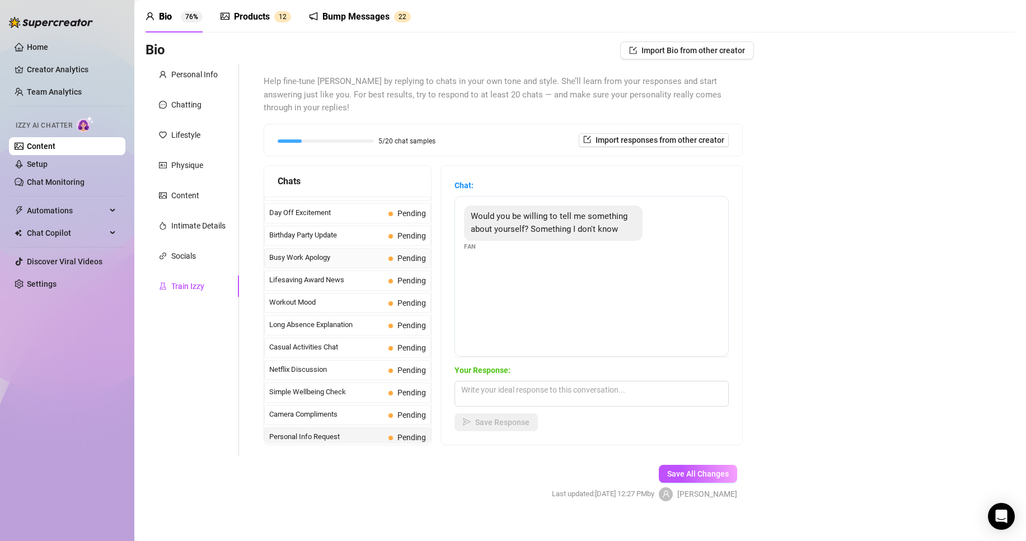
click at [353, 252] on span "Busy Work Apology" at bounding box center [326, 257] width 115 height 11
click at [554, 385] on textarea at bounding box center [591, 394] width 274 height 26
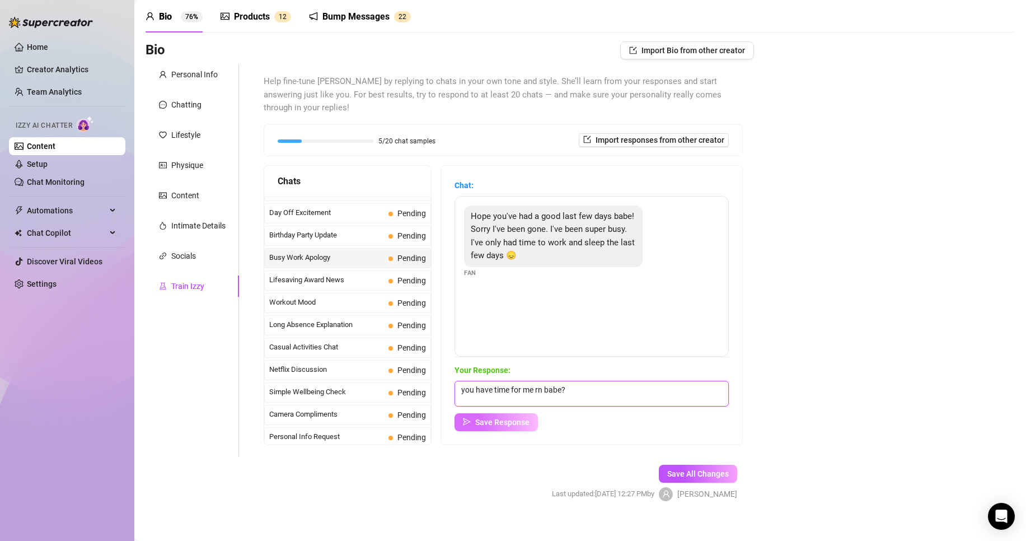
type textarea "you have time for me rn babe?"
click at [513, 417] on span "Save Response" at bounding box center [502, 421] width 54 height 9
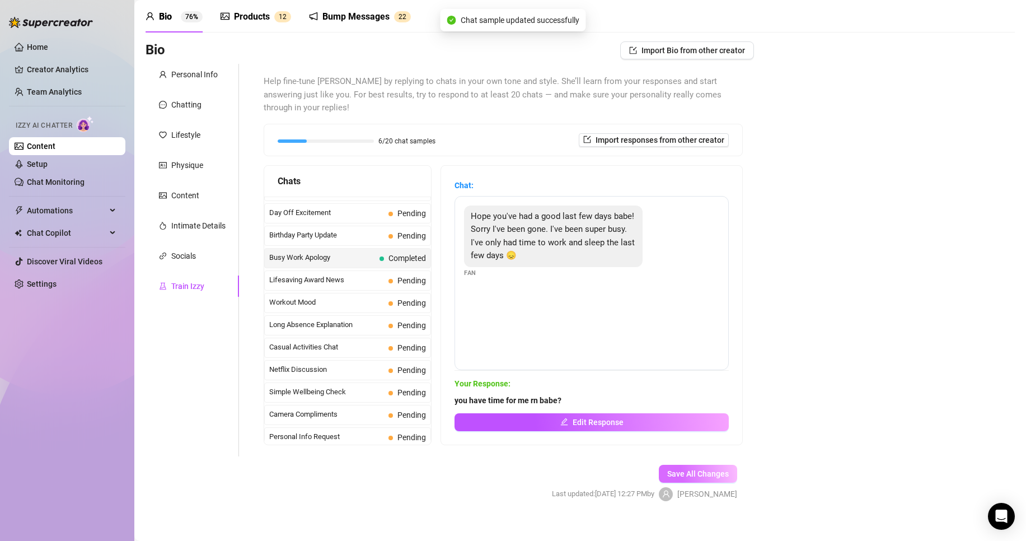
click at [681, 469] on span "Save All Changes" at bounding box center [698, 473] width 62 height 9
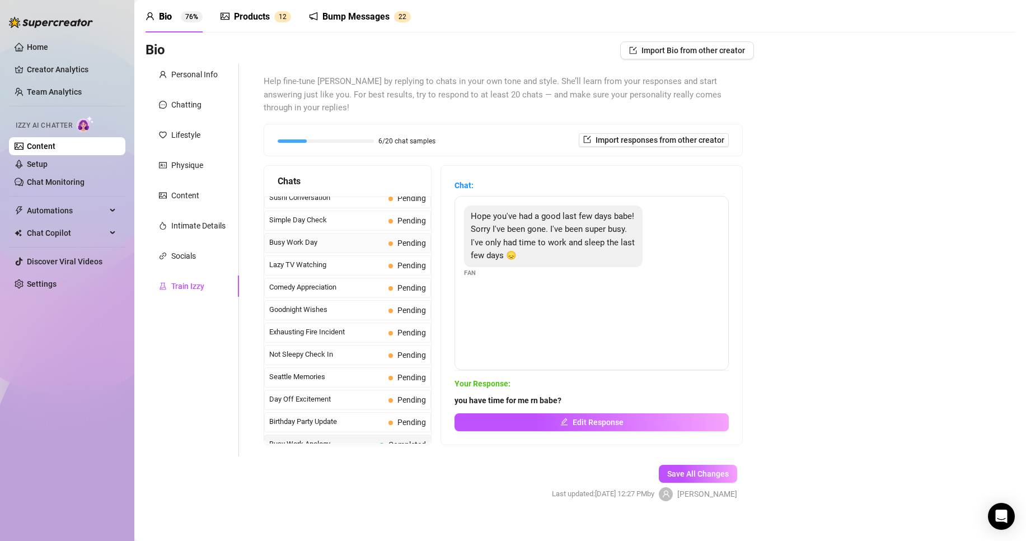
click at [354, 237] on span "Busy Work Day" at bounding box center [326, 242] width 115 height 11
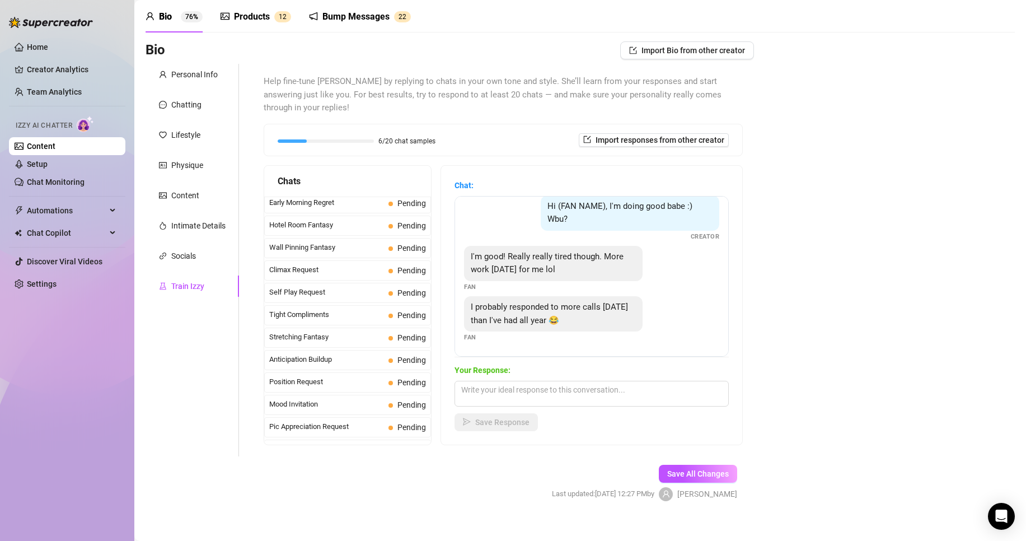
scroll to position [445, 0]
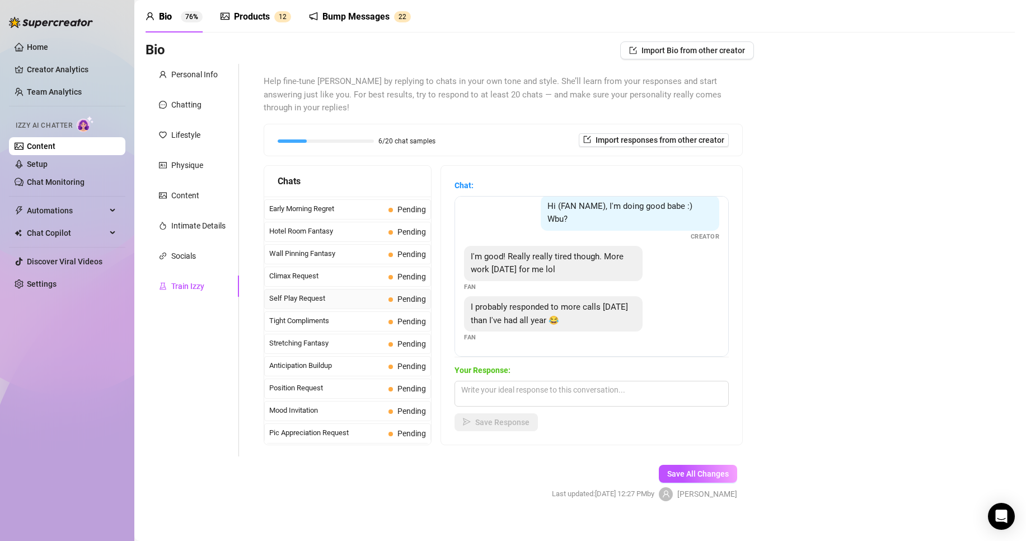
click at [345, 293] on span "Self Play Request" at bounding box center [326, 298] width 115 height 11
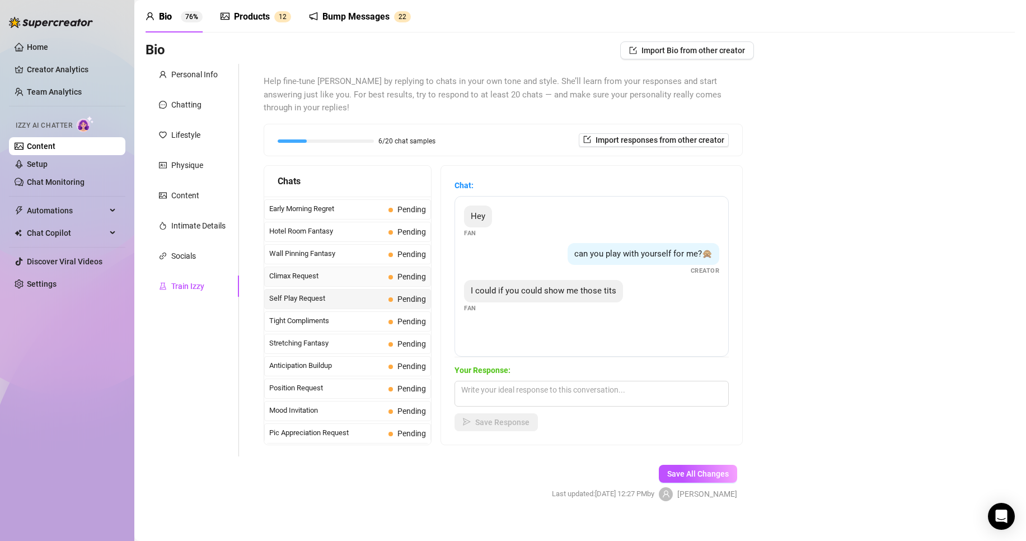
click at [337, 270] on span "Climax Request" at bounding box center [326, 275] width 115 height 11
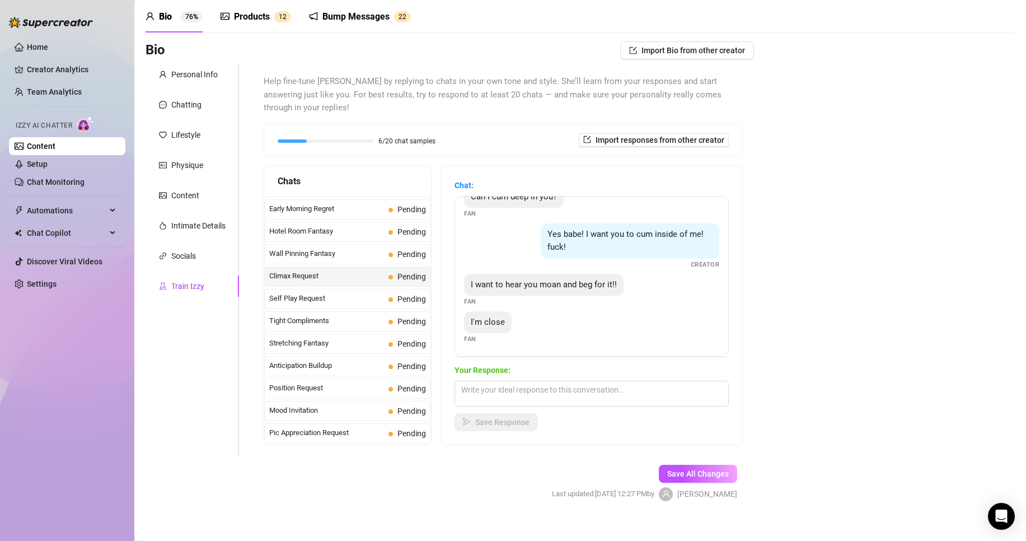
scroll to position [21, 0]
click at [580, 381] on textarea at bounding box center [591, 394] width 274 height 26
type textarea "please do not cum unless i cum first babe"
click at [513, 417] on span "Save Response" at bounding box center [502, 421] width 54 height 9
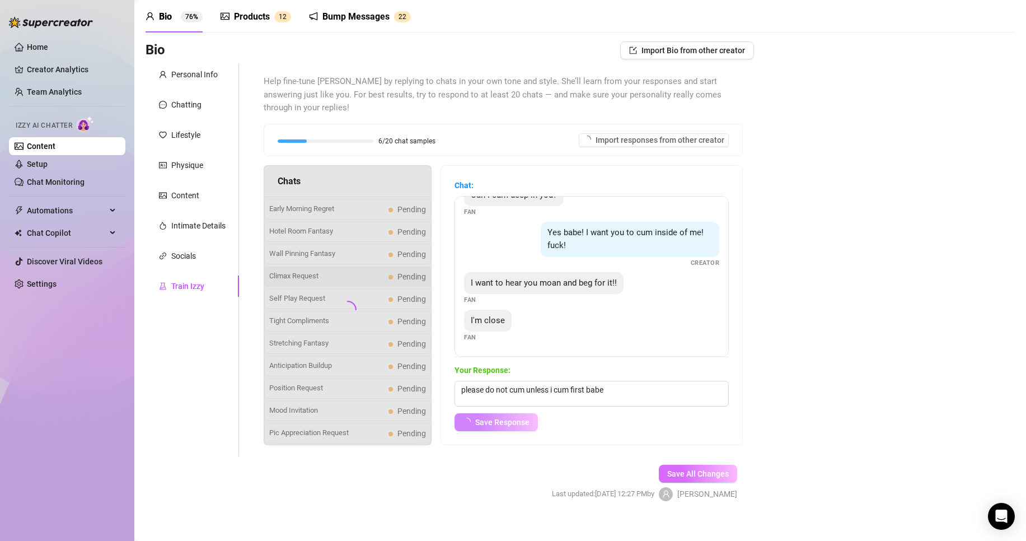
scroll to position [8, 0]
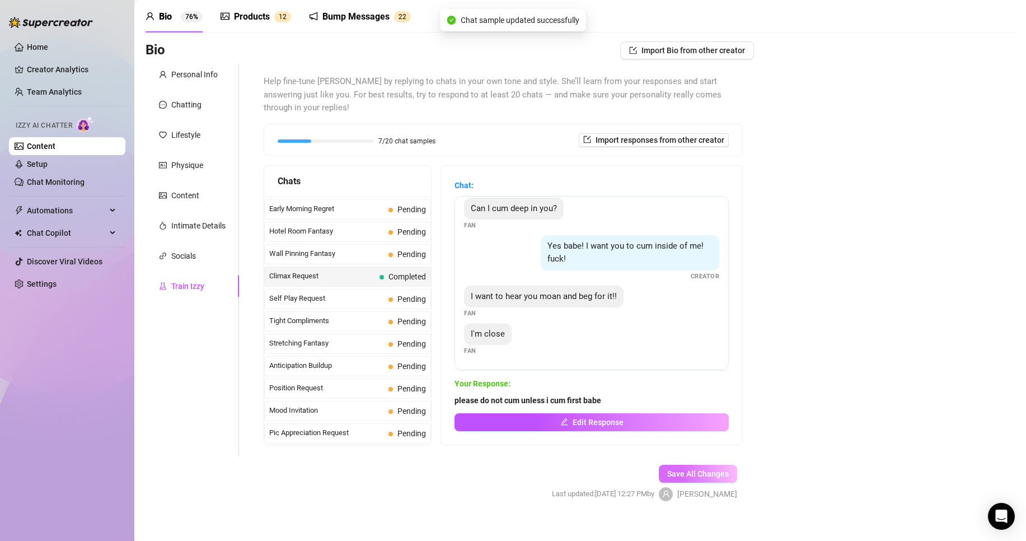
click at [669, 464] on button "Save All Changes" at bounding box center [698, 473] width 78 height 18
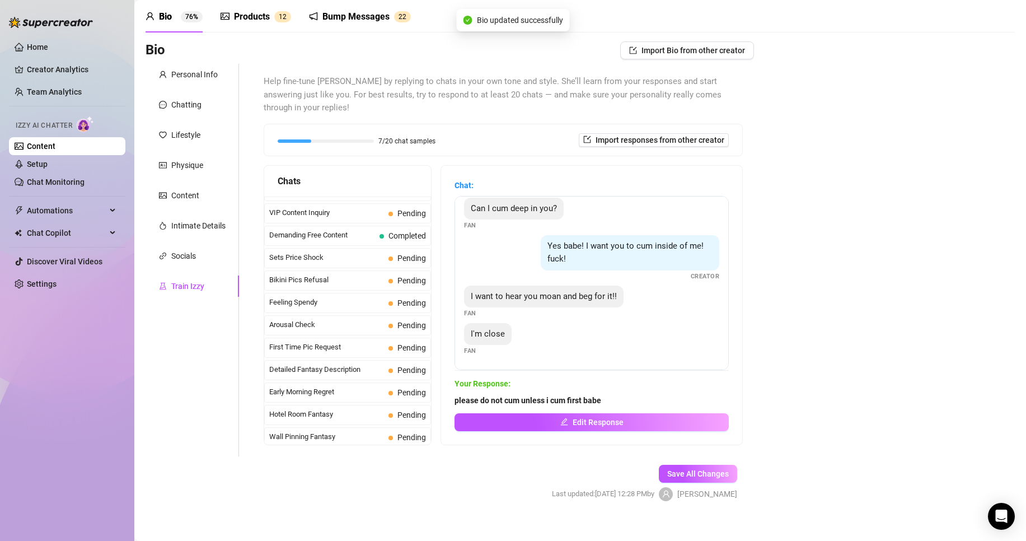
scroll to position [259, 0]
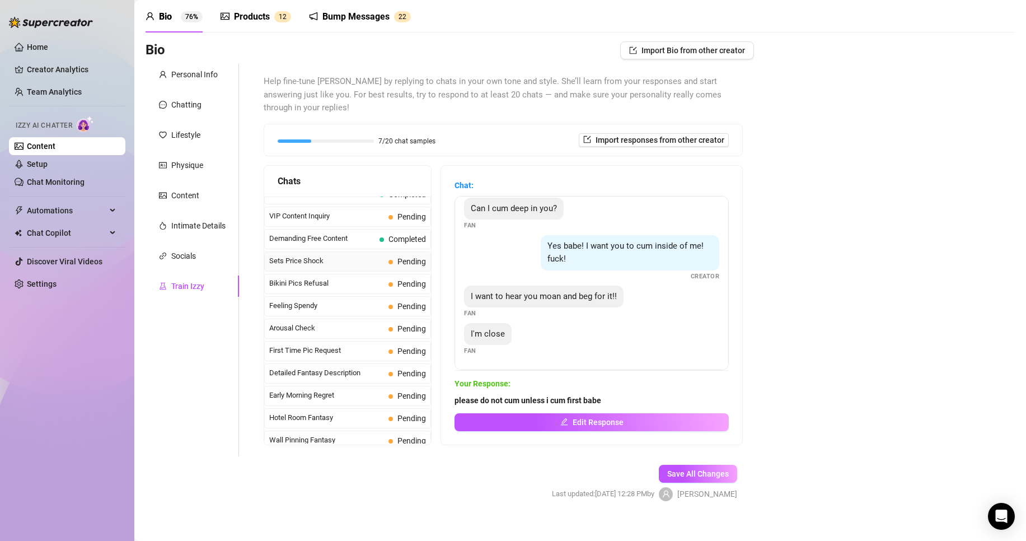
click at [329, 255] on span "Sets Price Shock" at bounding box center [326, 260] width 115 height 11
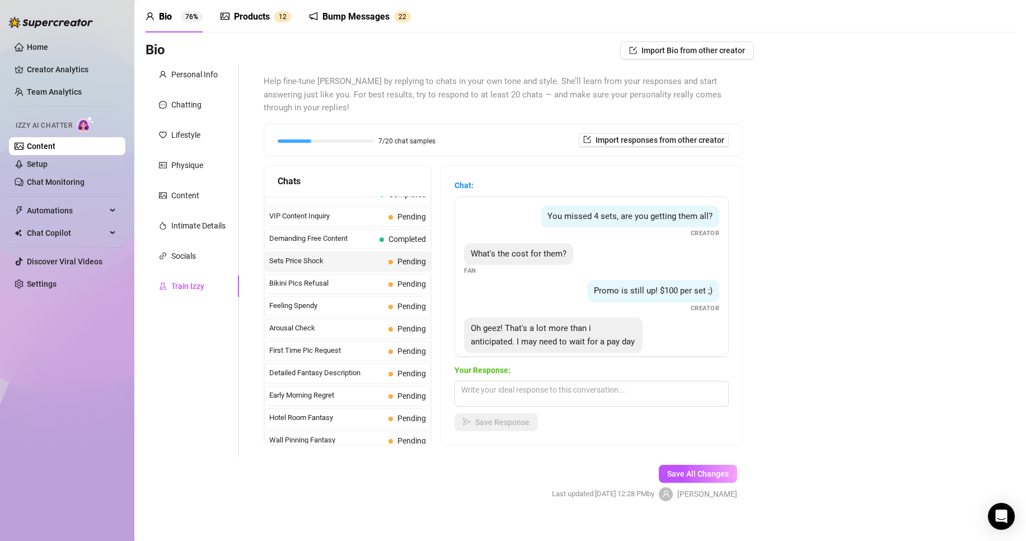
scroll to position [48, 0]
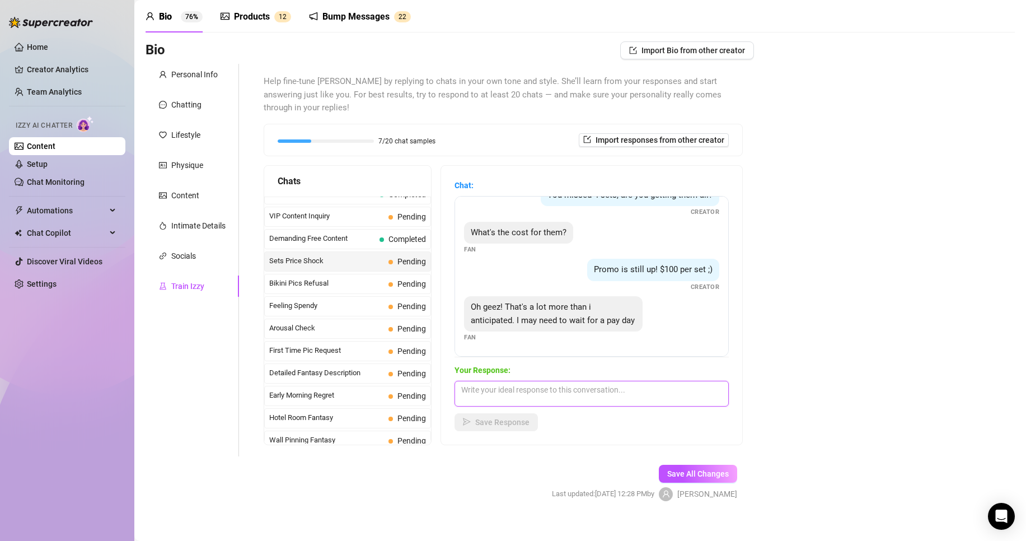
click at [608, 381] on textarea at bounding box center [591, 394] width 274 height 26
type textarea "how much can you do babe?"
click at [528, 417] on span "Save Response" at bounding box center [502, 421] width 54 height 9
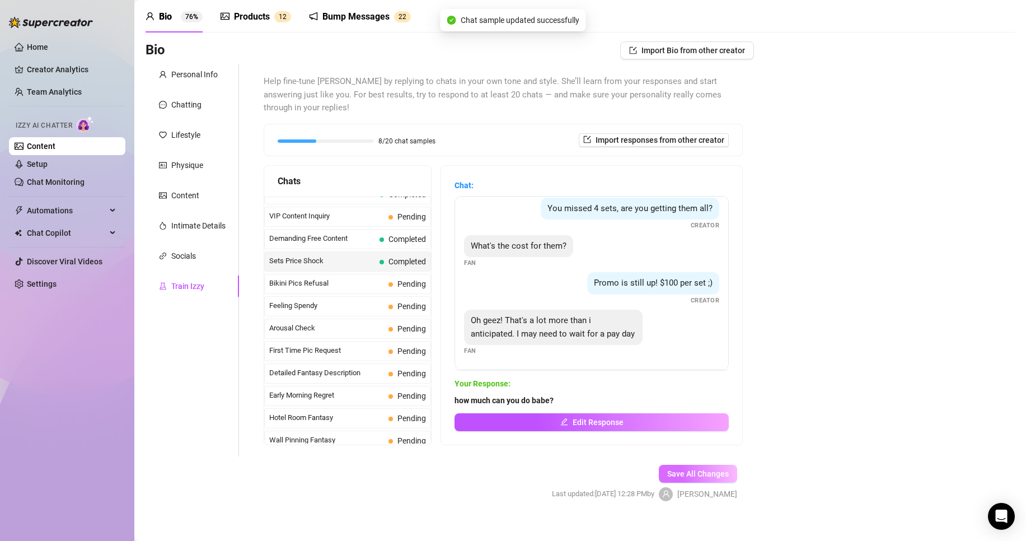
scroll to position [34, 0]
click at [705, 469] on span "Save All Changes" at bounding box center [698, 473] width 62 height 9
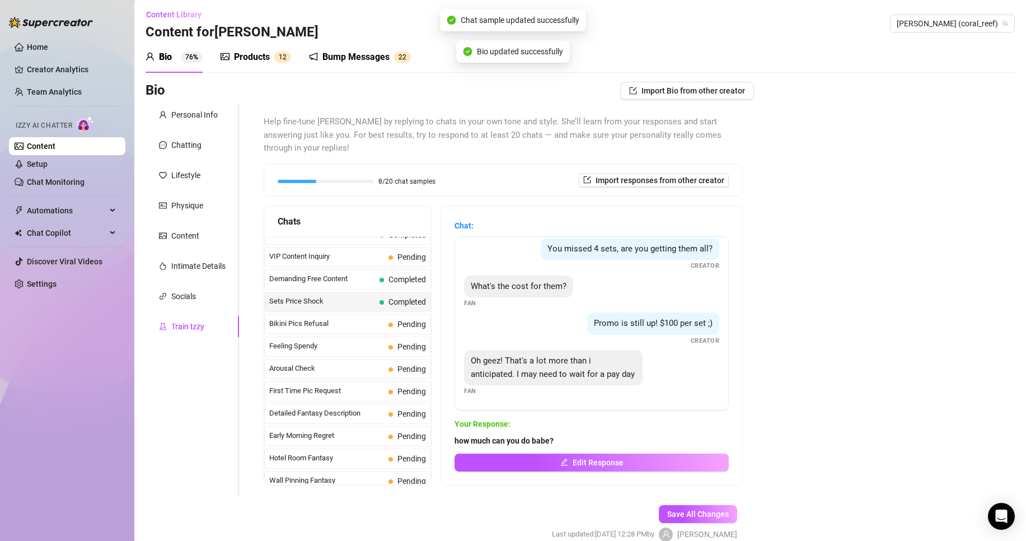
scroll to position [0, 0]
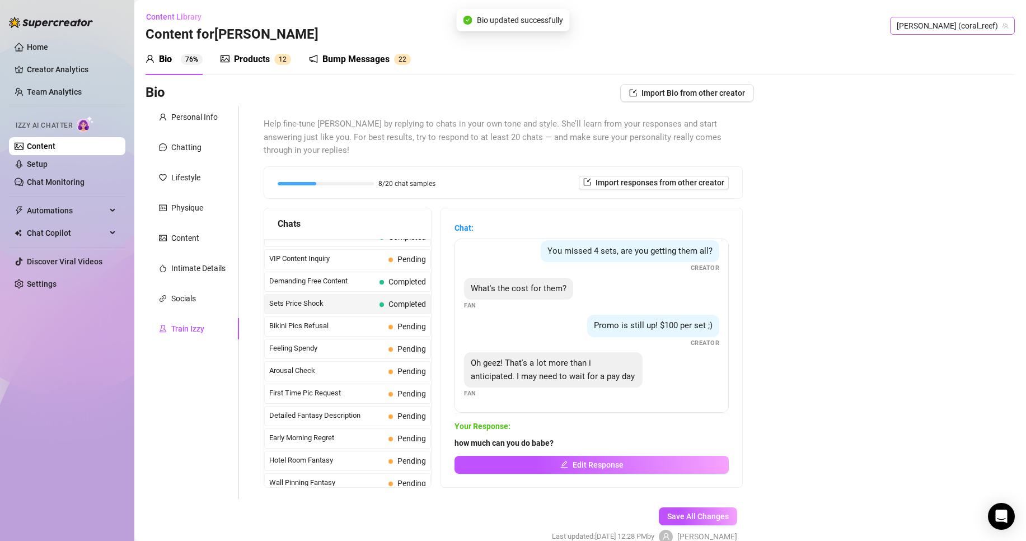
click at [950, 22] on span "[PERSON_NAME] (coral_reef)" at bounding box center [952, 25] width 111 height 17
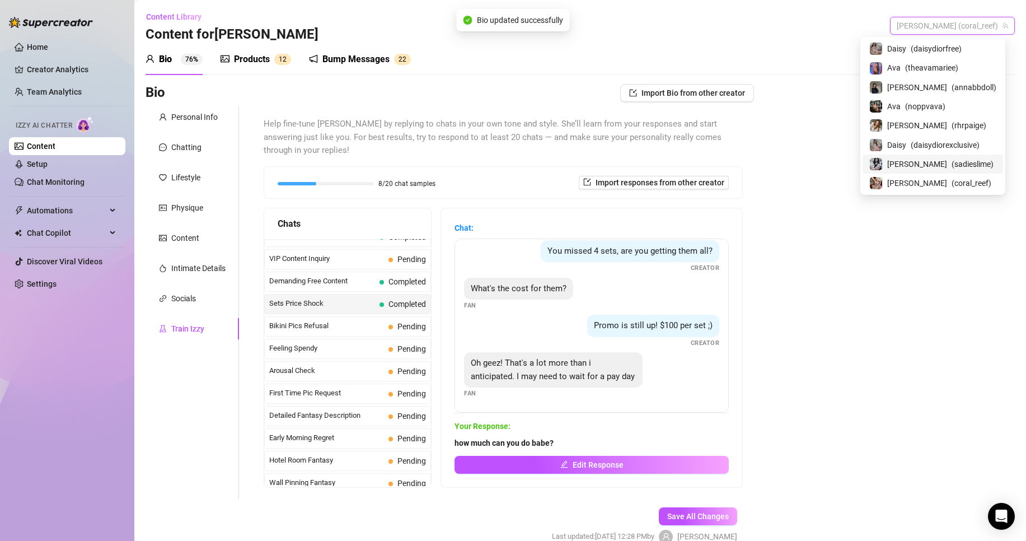
click at [971, 163] on div "[PERSON_NAME] ( sadieslime )" at bounding box center [932, 163] width 127 height 13
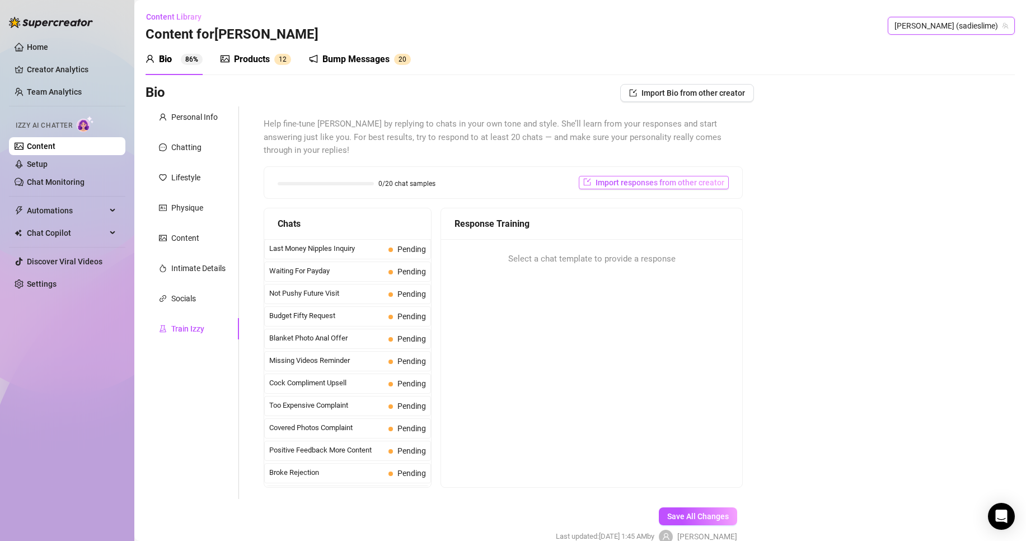
click at [659, 176] on button "Import responses from other creator" at bounding box center [654, 182] width 150 height 13
click at [665, 204] on input "search" at bounding box center [642, 198] width 88 height 17
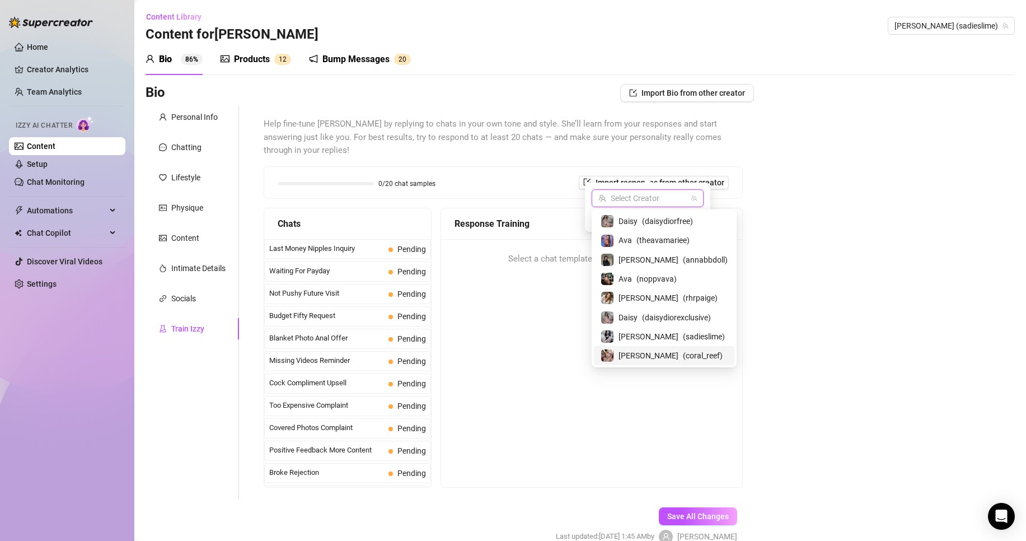
click at [683, 351] on span "( coral_reef )" at bounding box center [703, 355] width 40 height 12
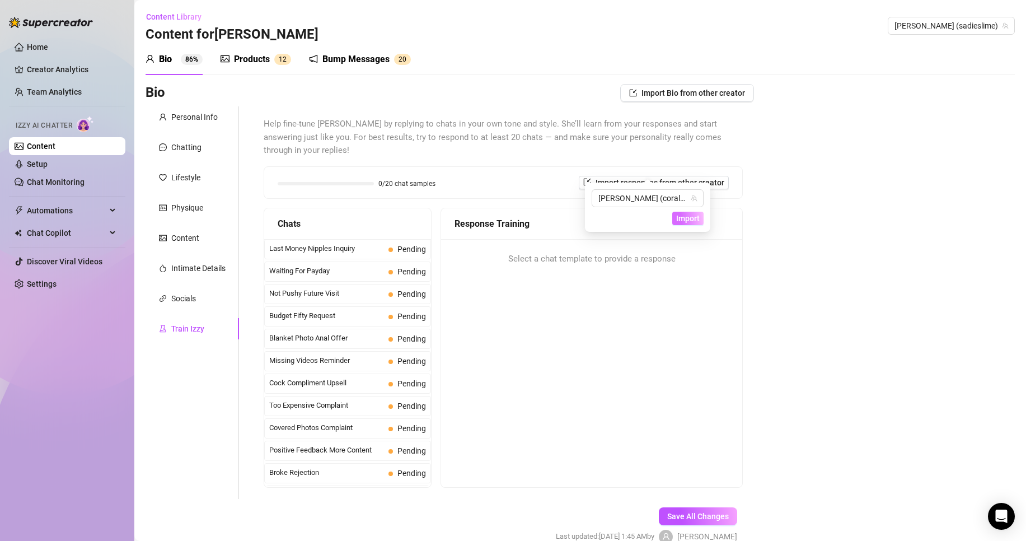
click at [693, 220] on span "Import" at bounding box center [688, 218] width 24 height 9
click at [697, 217] on span "Import" at bounding box center [688, 218] width 24 height 9
click at [832, 215] on div "Bio Import Bio from other creator Personal Info Chatting Lifestyle Physique Con…" at bounding box center [580, 323] width 869 height 479
click at [684, 178] on span "Import responses from other creator" at bounding box center [659, 182] width 129 height 9
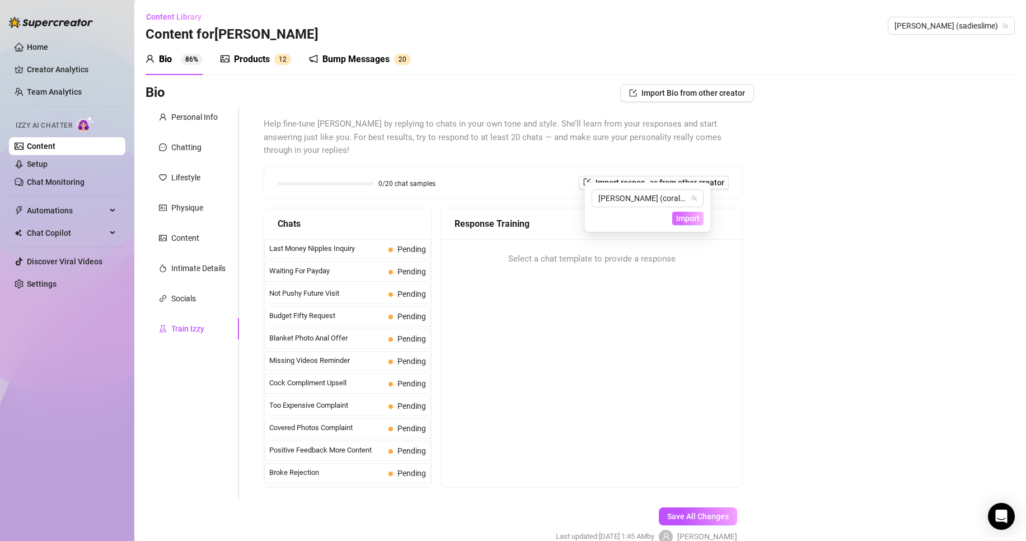
click at [688, 223] on span "Import" at bounding box center [688, 218] width 24 height 9
click at [622, 178] on span "Import responses from other creator" at bounding box center [659, 182] width 129 height 9
click at [683, 214] on span "Import" at bounding box center [688, 218] width 24 height 9
click at [48, 166] on link "Setup" at bounding box center [37, 163] width 21 height 9
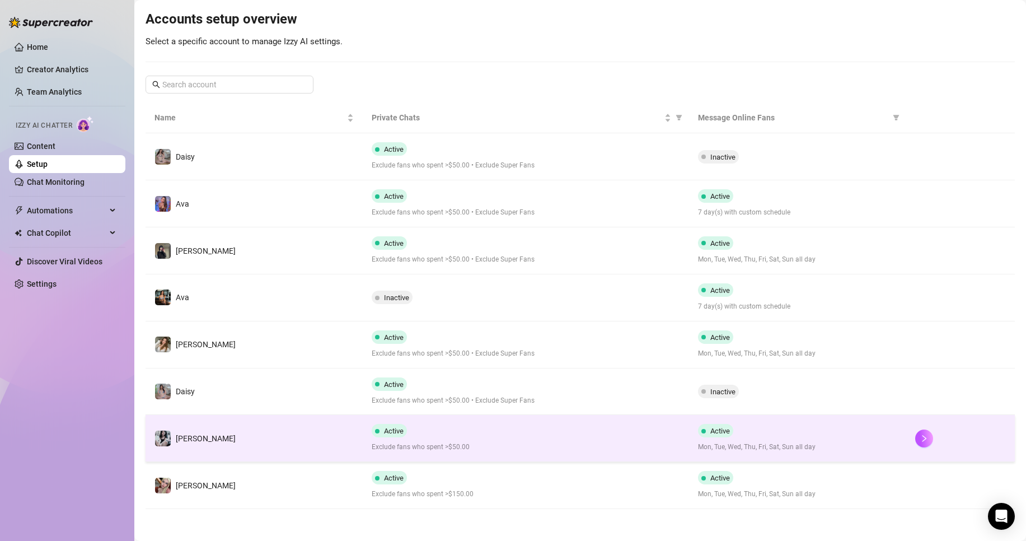
scroll to position [114, 0]
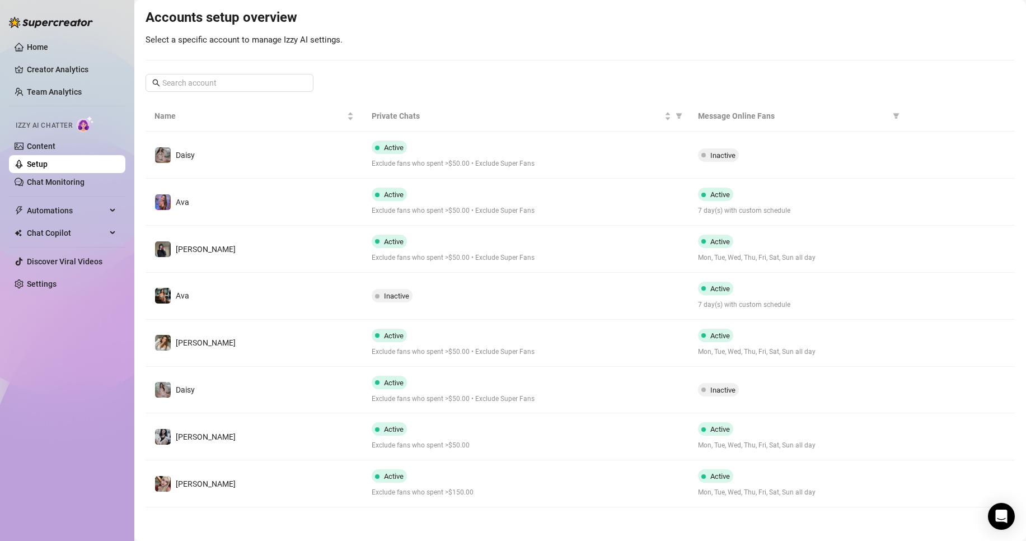
click at [426, 512] on main "Your AI Chat Assistant [PERSON_NAME] engages online fans, builds connections, f…" at bounding box center [580, 213] width 892 height 654
click at [438, 490] on span "Exclude fans who spent >$150.00" at bounding box center [526, 492] width 308 height 11
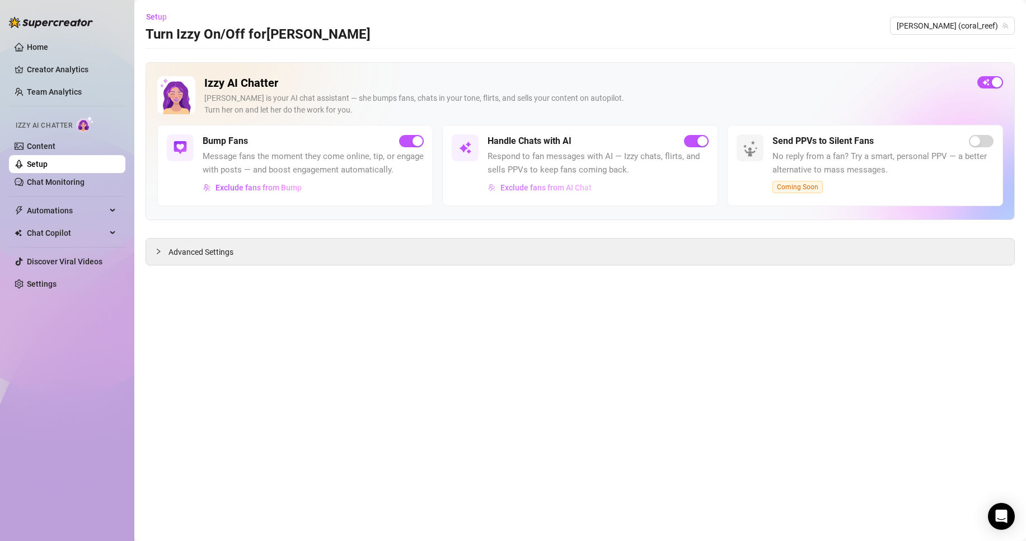
click at [567, 191] on span "Exclude fans from AI Chat" at bounding box center [545, 187] width 91 height 9
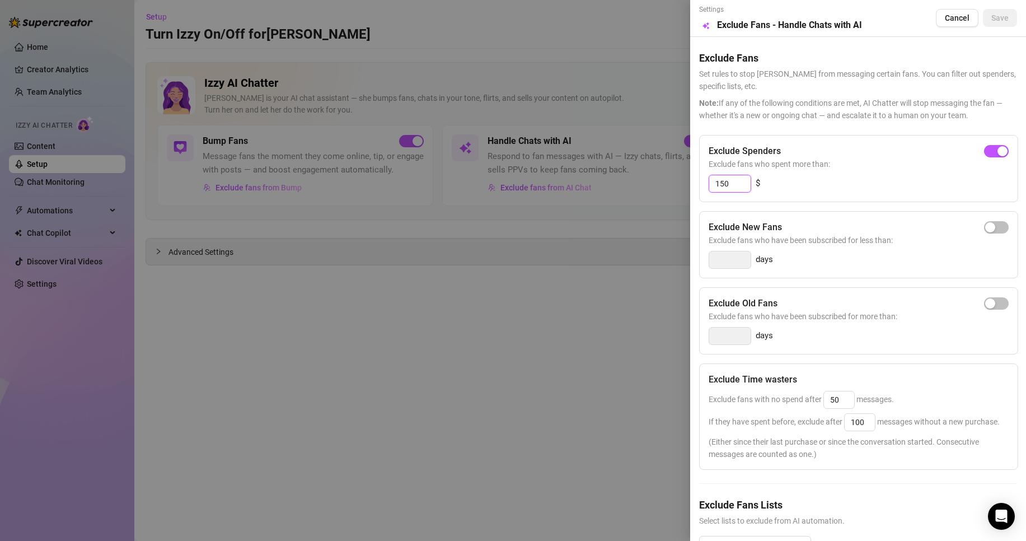
drag, startPoint x: 739, startPoint y: 186, endPoint x: 681, endPoint y: 186, distance: 58.2
click at [681, 186] on div "Settings Preview Exclude Fans - Handle Chats with AI Cancel Save Exclude Fans S…" at bounding box center [513, 270] width 1026 height 541
type input "50"
click at [983, 13] on button "Save" at bounding box center [1000, 18] width 34 height 18
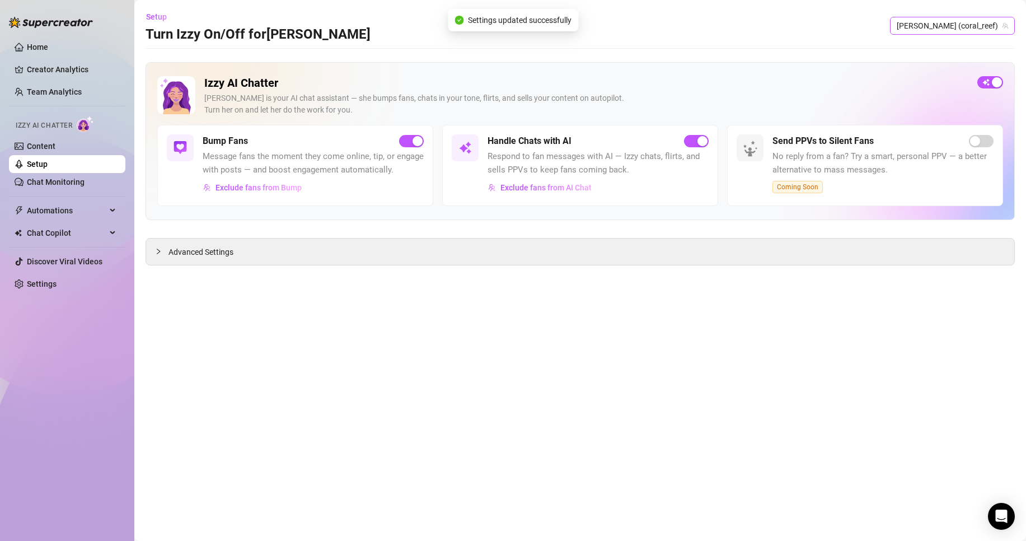
click at [981, 29] on span "[PERSON_NAME] (coral_reef)" at bounding box center [952, 25] width 111 height 17
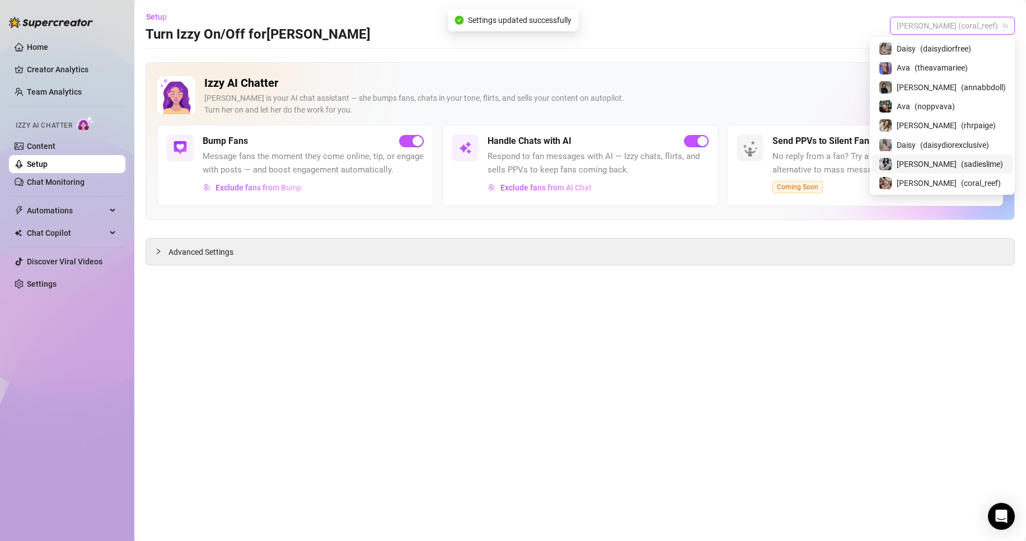
click at [970, 158] on span "( sadieslime )" at bounding box center [982, 164] width 42 height 12
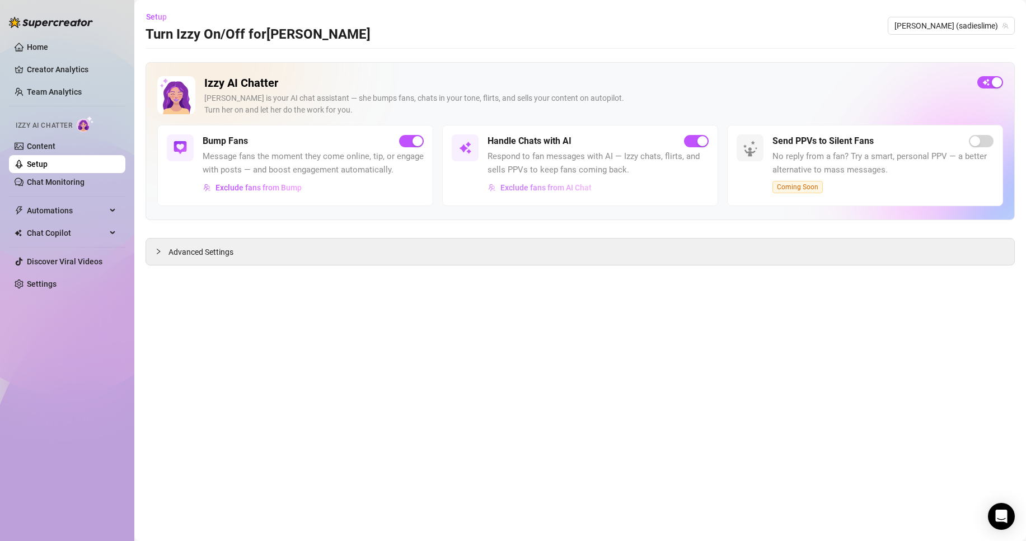
click at [588, 189] on span "Exclude fans from AI Chat" at bounding box center [545, 187] width 91 height 9
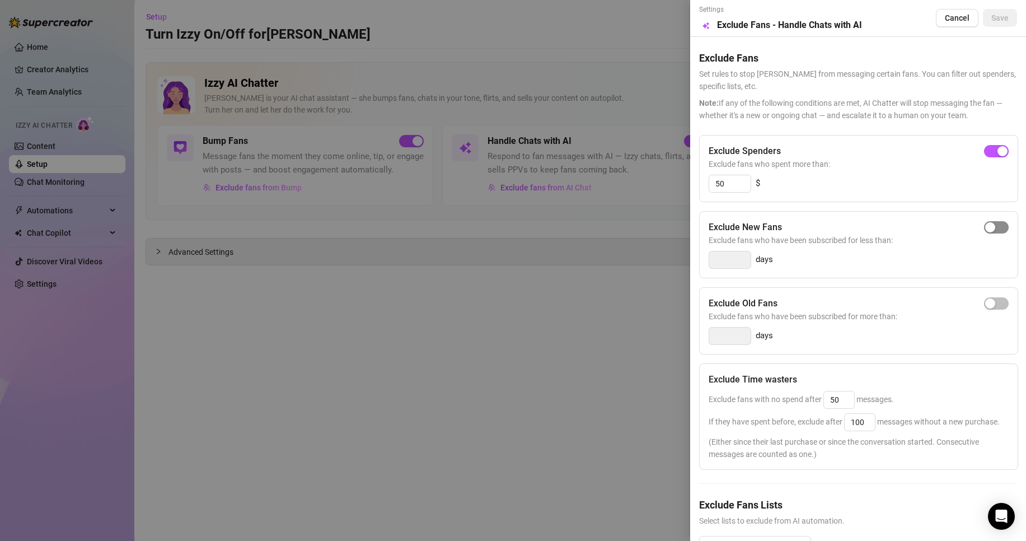
click at [984, 228] on span "button" at bounding box center [996, 227] width 25 height 12
type input "3"
click at [994, 24] on button "Save" at bounding box center [1000, 18] width 34 height 18
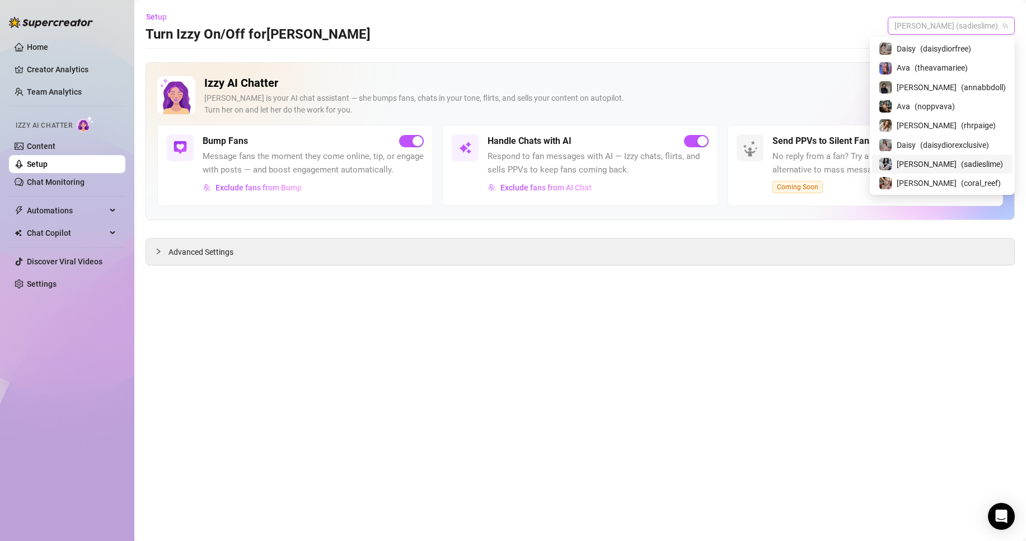
click at [963, 29] on span "[PERSON_NAME] (sadieslime)" at bounding box center [951, 25] width 114 height 17
click at [963, 175] on div "[PERSON_NAME] ( coral_reef )" at bounding box center [942, 182] width 140 height 19
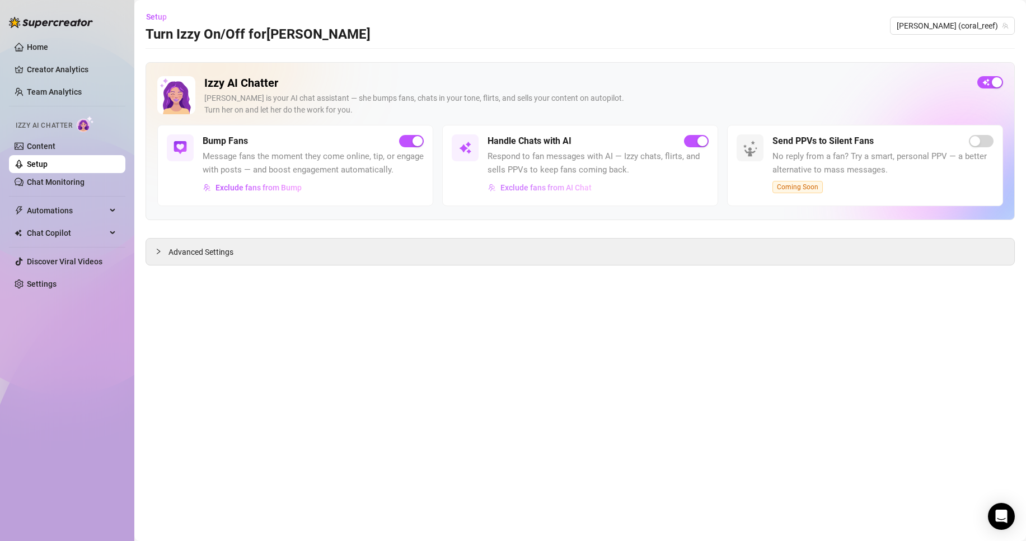
click at [580, 189] on span "Exclude fans from AI Chat" at bounding box center [545, 187] width 91 height 9
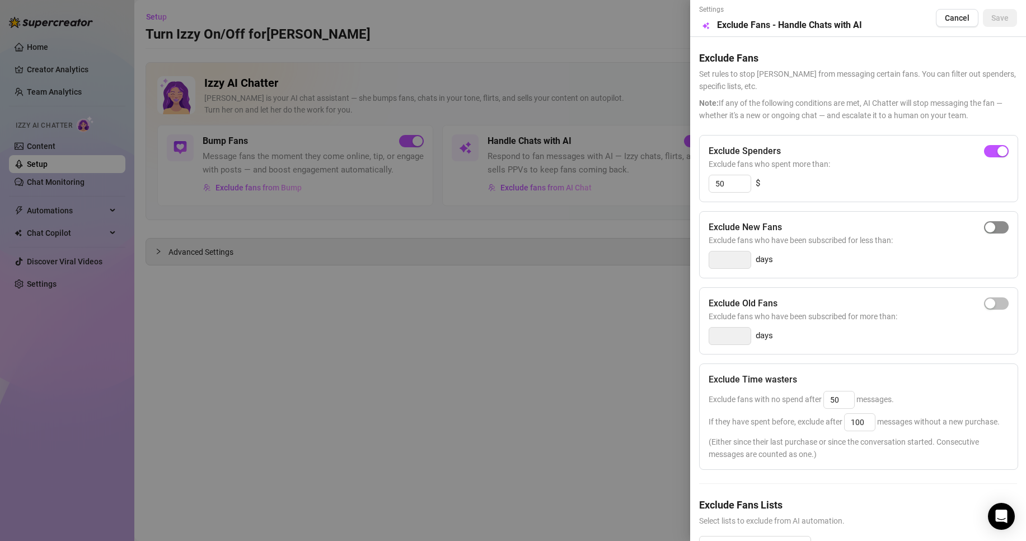
click at [985, 225] on div "button" at bounding box center [990, 227] width 10 height 10
type input "3"
click at [994, 15] on span "Save" at bounding box center [999, 17] width 17 height 9
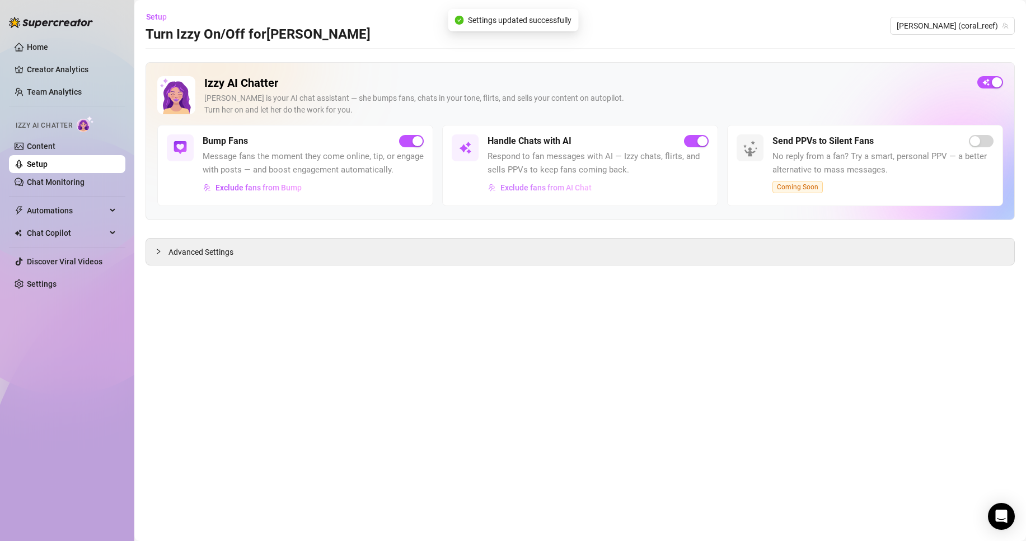
click at [572, 185] on span "Exclude fans from AI Chat" at bounding box center [545, 187] width 91 height 9
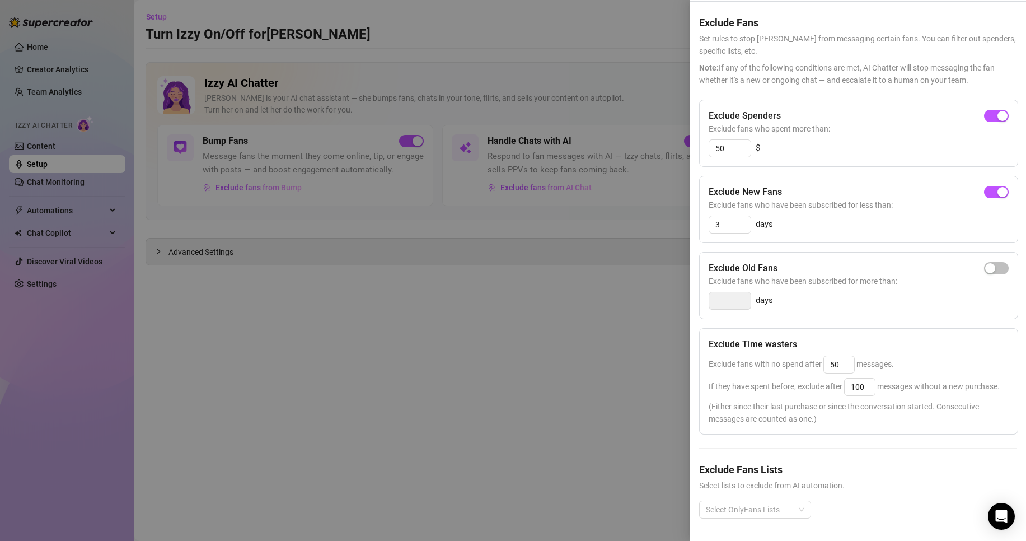
scroll to position [57, 0]
drag, startPoint x: 850, startPoint y: 346, endPoint x: 801, endPoint y: 342, distance: 49.4
click at [801, 359] on span "Exclude fans with no spend after 50 messages." at bounding box center [801, 363] width 185 height 9
type input "25"
click at [959, 330] on div "Exclude Time wasters Exclude fans with no spend after 25 messages. If they have…" at bounding box center [858, 381] width 319 height 106
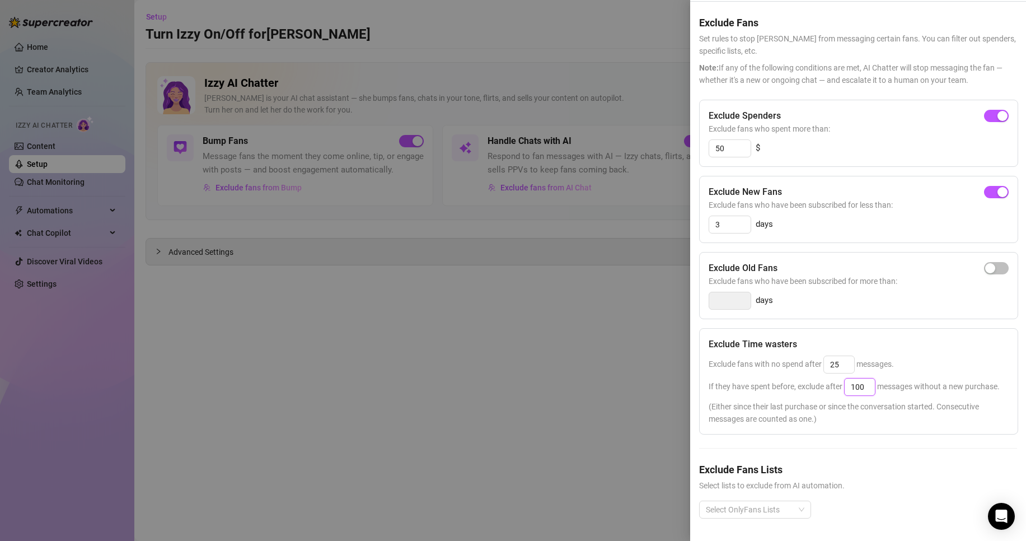
drag, startPoint x: 868, startPoint y: 367, endPoint x: 822, endPoint y: 367, distance: 46.4
click at [822, 382] on span "If they have spent before, exclude after 100 messages without a new purchase." at bounding box center [854, 386] width 291 height 9
type input "40"
click at [878, 431] on div "Exclude Spenders Exclude fans who spent more than: 50 $ Exclude New Fans Exclud…" at bounding box center [858, 318] width 318 height 437
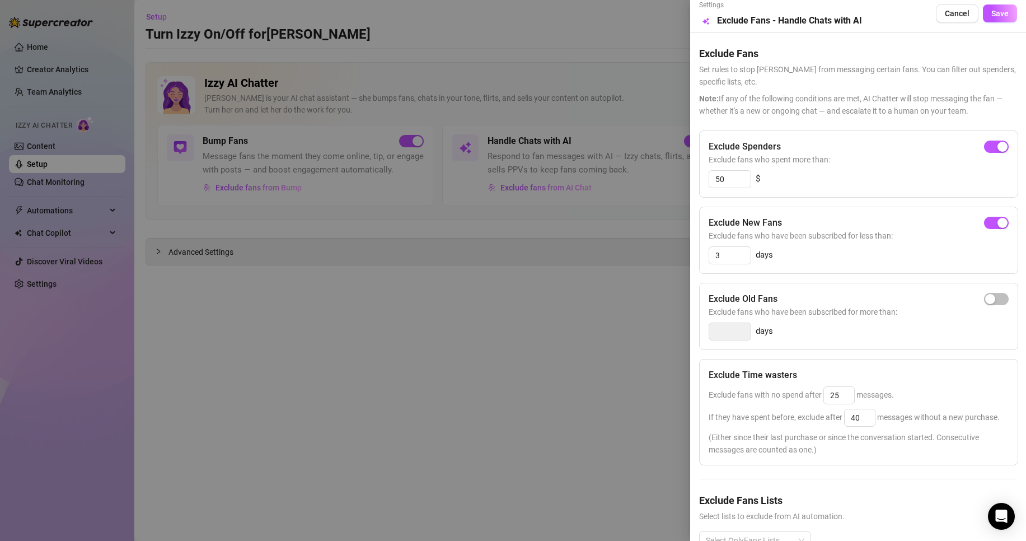
scroll to position [0, 0]
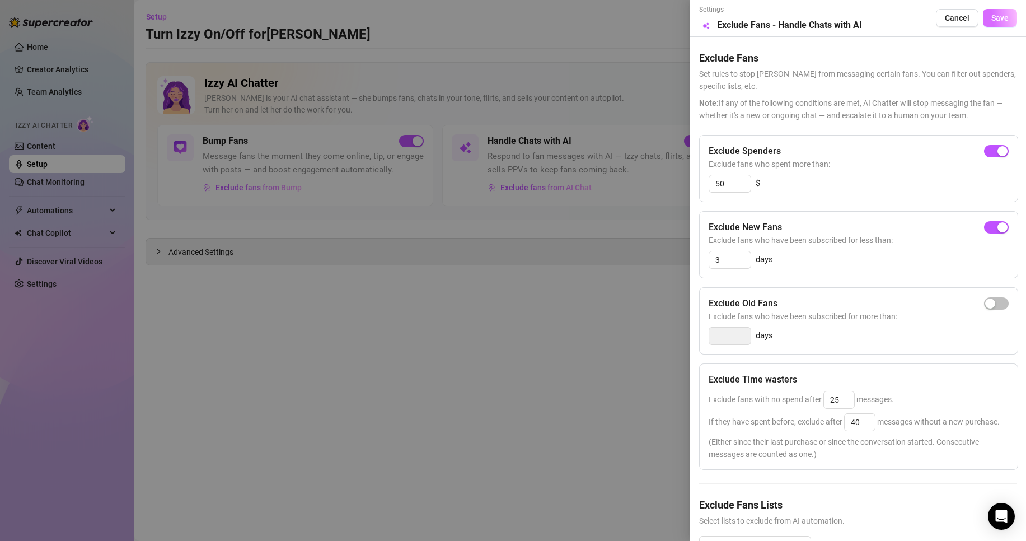
click at [991, 20] on span "Save" at bounding box center [999, 17] width 17 height 9
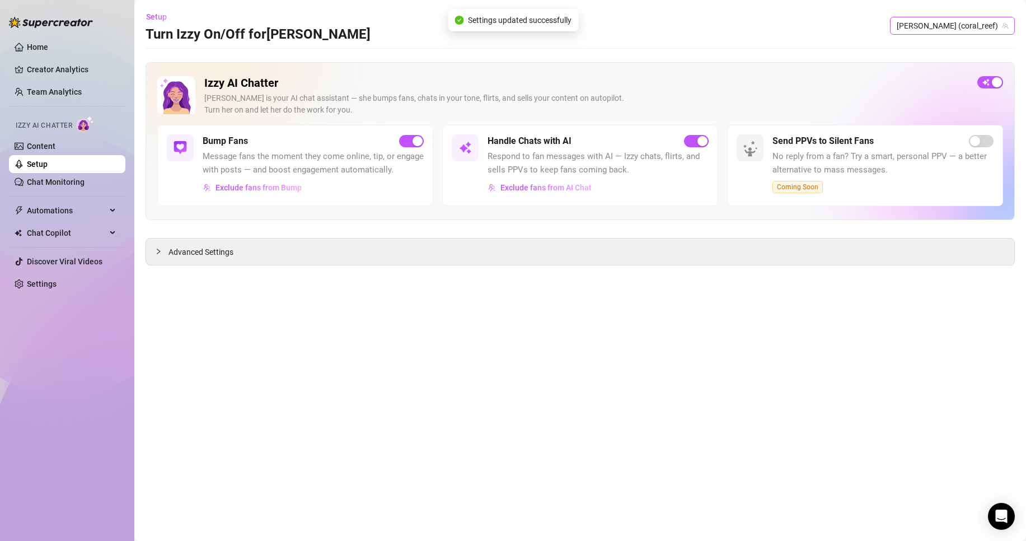
click at [970, 28] on span "[PERSON_NAME] (coral_reef)" at bounding box center [952, 25] width 111 height 17
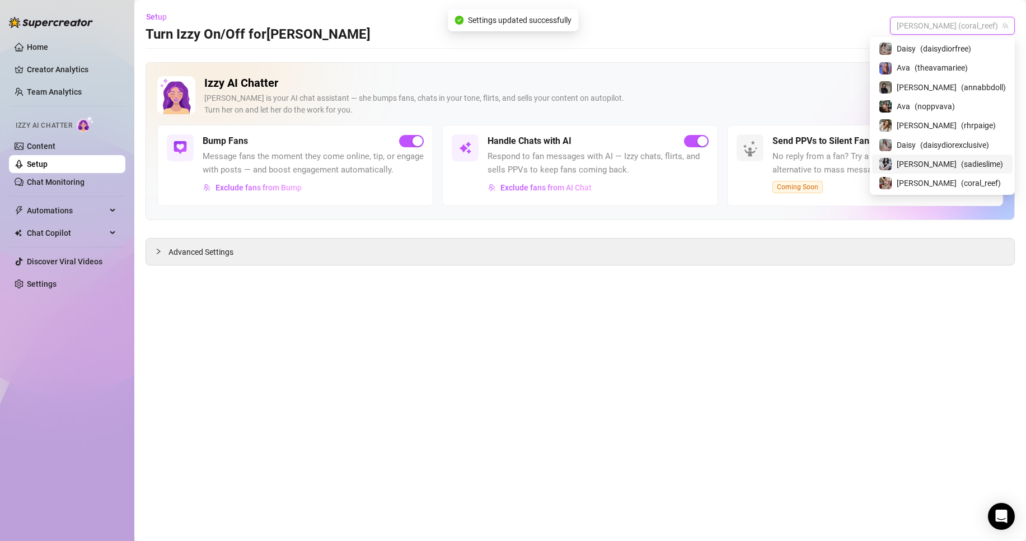
click at [961, 158] on span "( sadieslime )" at bounding box center [982, 164] width 42 height 12
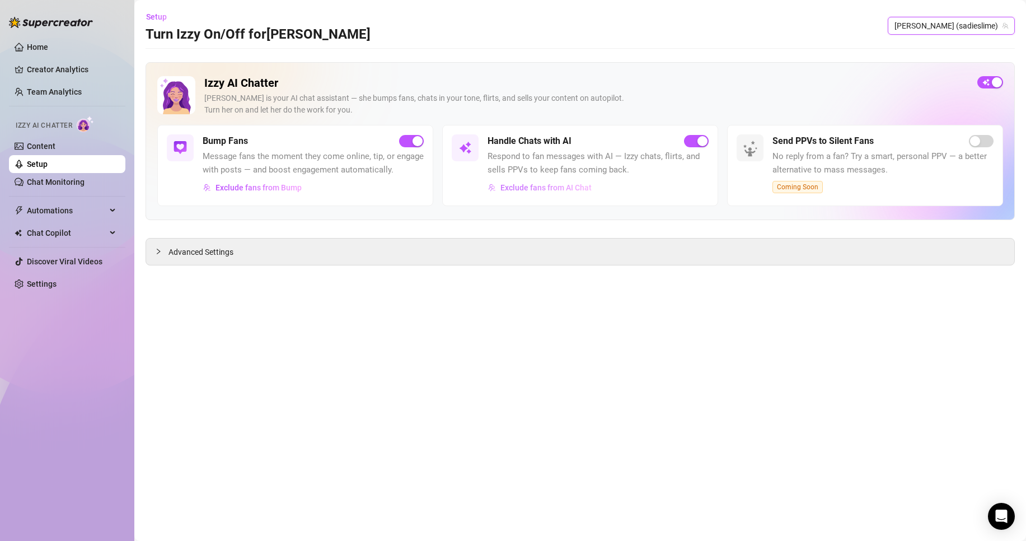
click at [589, 189] on span "Exclude fans from AI Chat" at bounding box center [545, 187] width 91 height 9
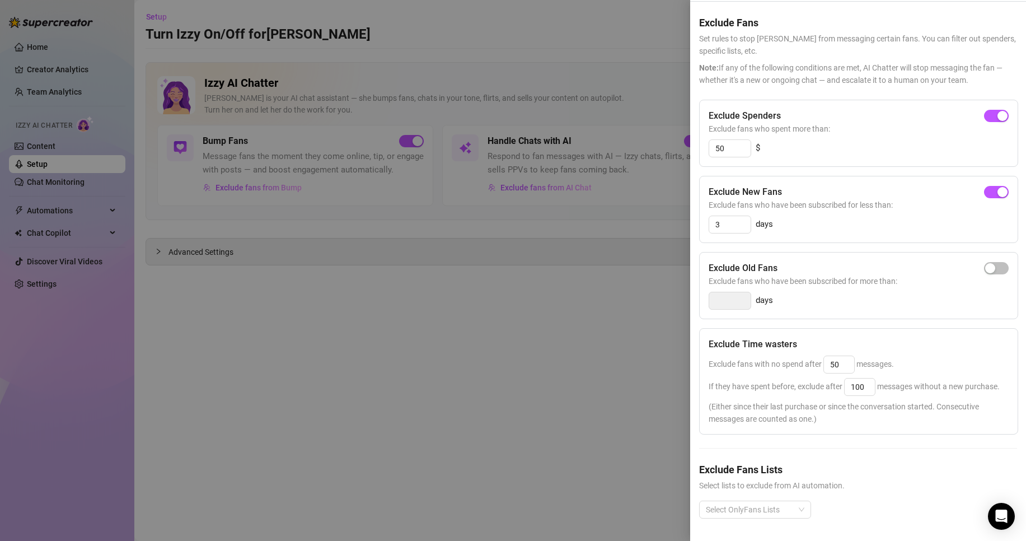
scroll to position [57, 0]
drag, startPoint x: 846, startPoint y: 339, endPoint x: 766, endPoint y: 334, distance: 79.6
click at [766, 355] on div "Exclude fans with no spend after 50 messages." at bounding box center [859, 364] width 300 height 18
type input "25"
drag, startPoint x: 871, startPoint y: 366, endPoint x: 842, endPoint y: 366, distance: 28.5
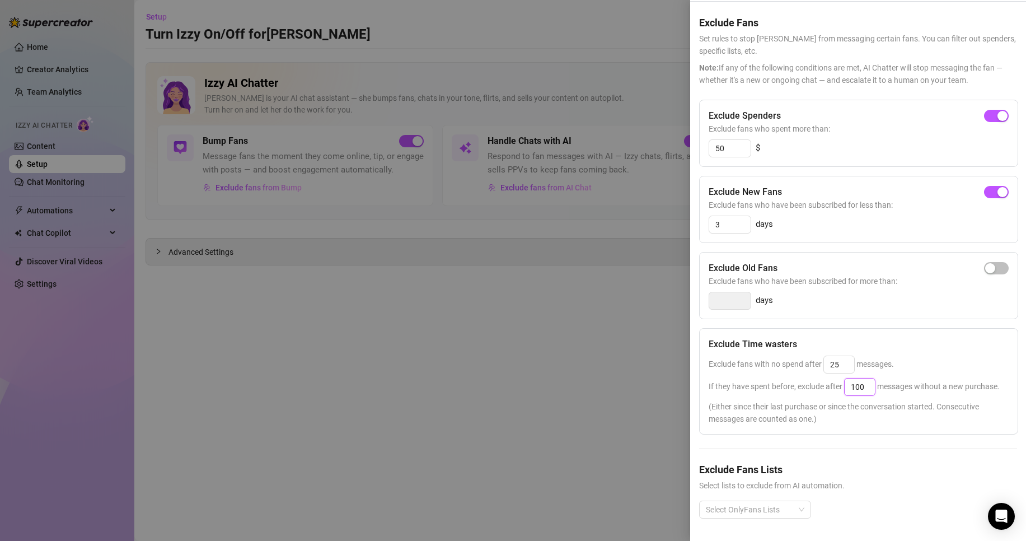
click at [842, 382] on span "If they have spent before, exclude after 100 messages without a new purchase." at bounding box center [854, 386] width 291 height 9
type input "40"
click at [886, 292] on div "days" at bounding box center [859, 301] width 300 height 18
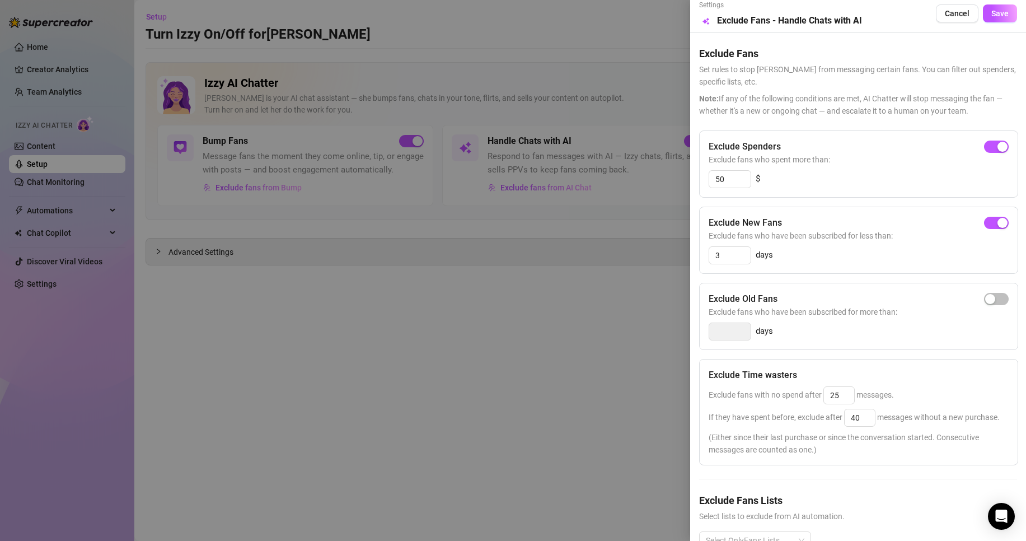
scroll to position [0, 0]
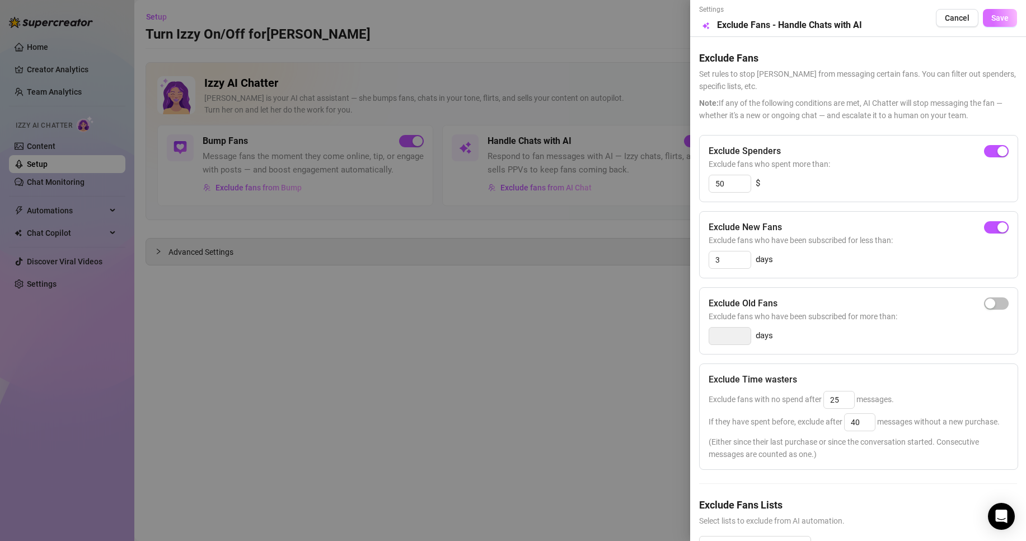
click at [998, 22] on span "Save" at bounding box center [999, 17] width 17 height 9
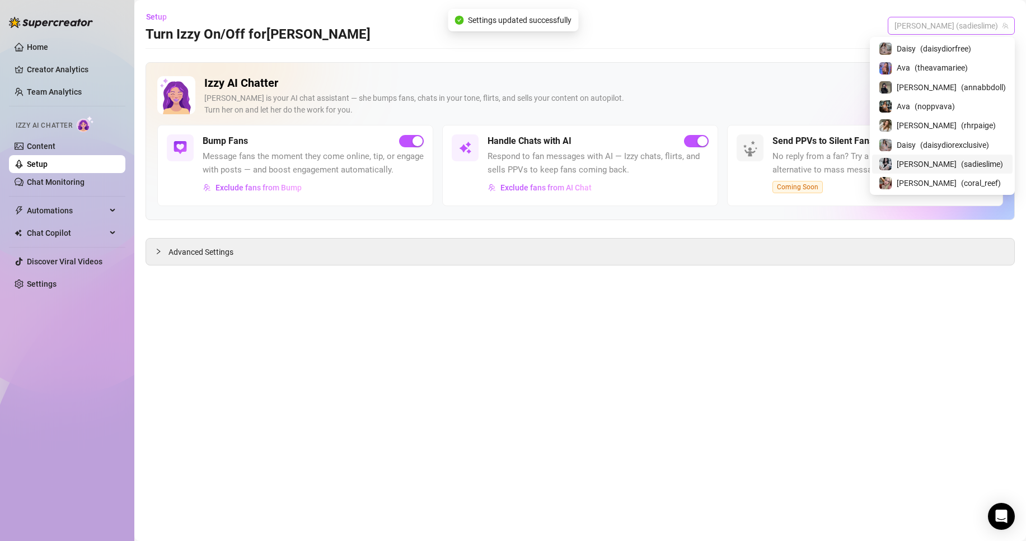
click at [974, 22] on span "[PERSON_NAME] (sadieslime)" at bounding box center [951, 25] width 114 height 17
click at [981, 126] on div "[PERSON_NAME] ( rhrpaige )" at bounding box center [942, 125] width 127 height 13
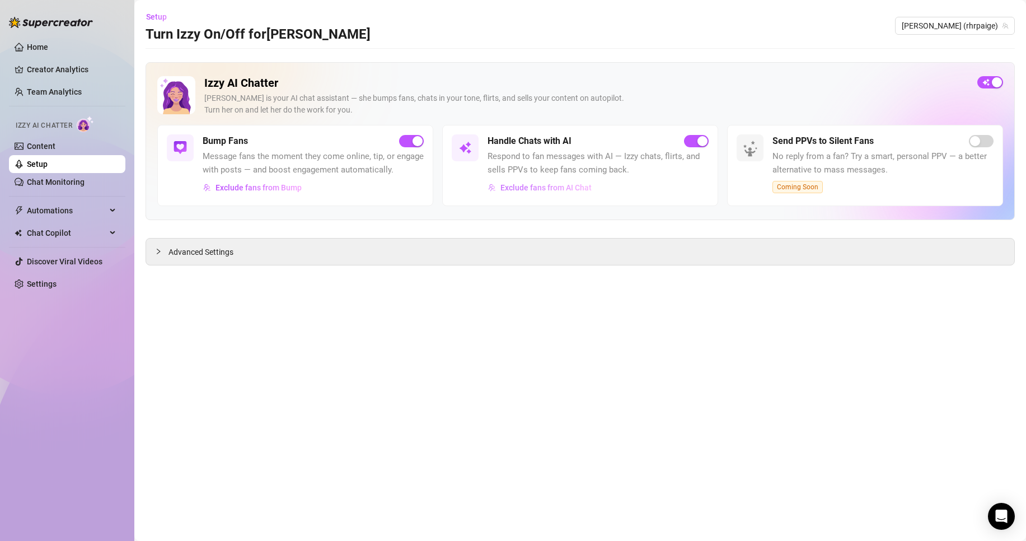
click at [587, 188] on span "Exclude fans from AI Chat" at bounding box center [545, 187] width 91 height 9
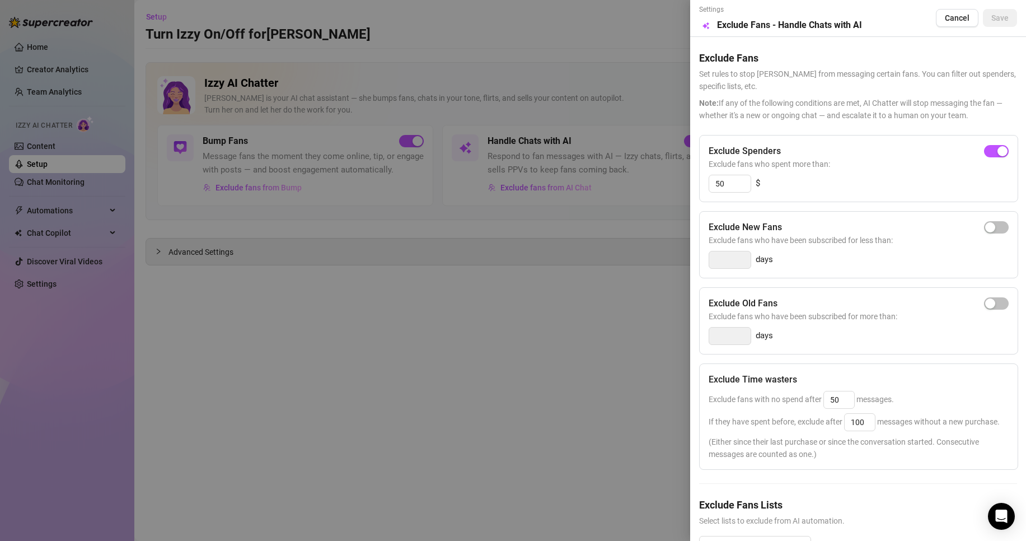
click at [986, 220] on div "Exclude New Fans" at bounding box center [859, 226] width 300 height 13
click at [985, 224] on div "button" at bounding box center [990, 227] width 10 height 10
type input "3"
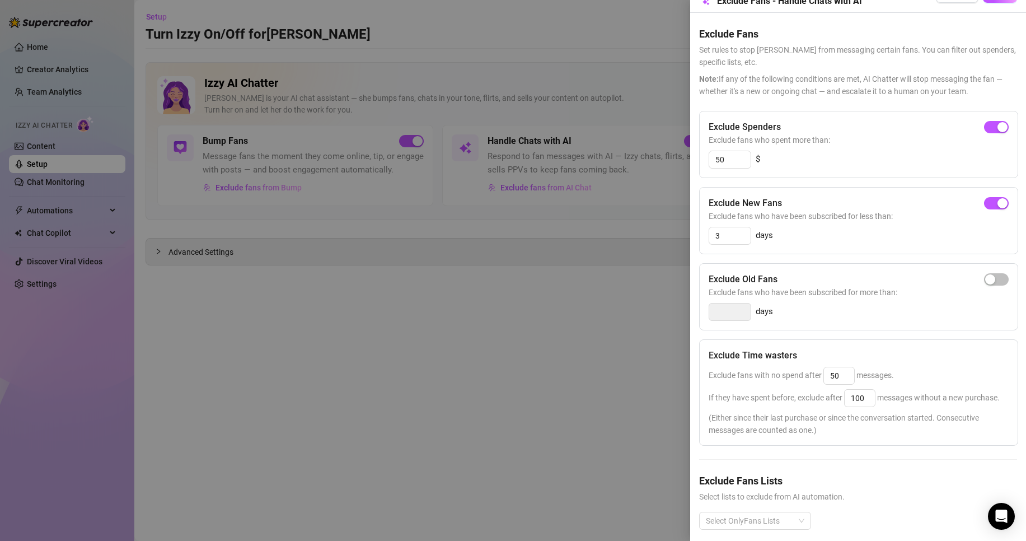
scroll to position [57, 0]
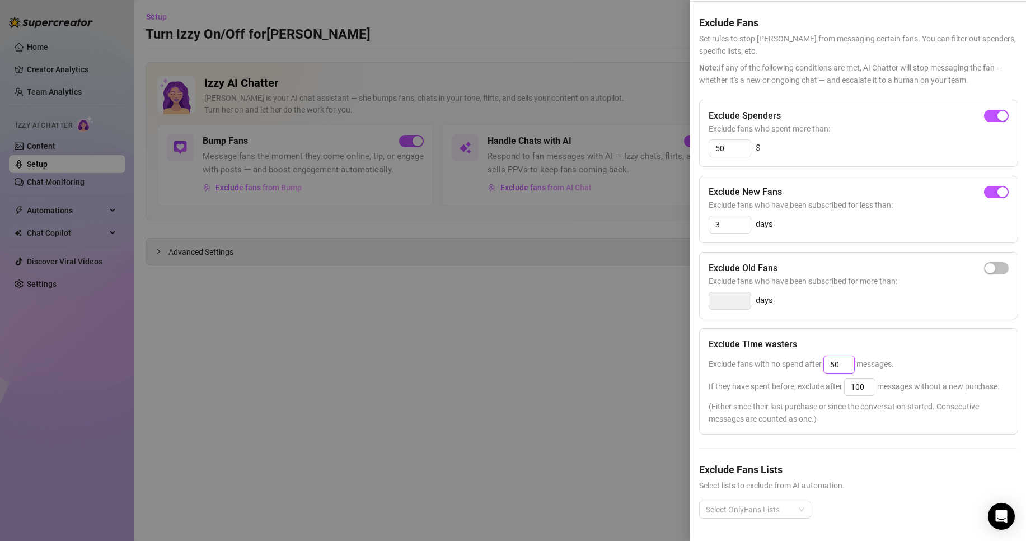
drag, startPoint x: 847, startPoint y: 345, endPoint x: 740, endPoint y: 329, distance: 108.1
click at [740, 329] on div "Exclude Time wasters Exclude fans with no spend after 50 messages. If they have…" at bounding box center [858, 381] width 319 height 106
type input "30"
drag, startPoint x: 870, startPoint y: 365, endPoint x: 835, endPoint y: 365, distance: 34.7
click at [835, 382] on span "If they have spent before, exclude after 100 messages without a new purchase." at bounding box center [854, 386] width 291 height 9
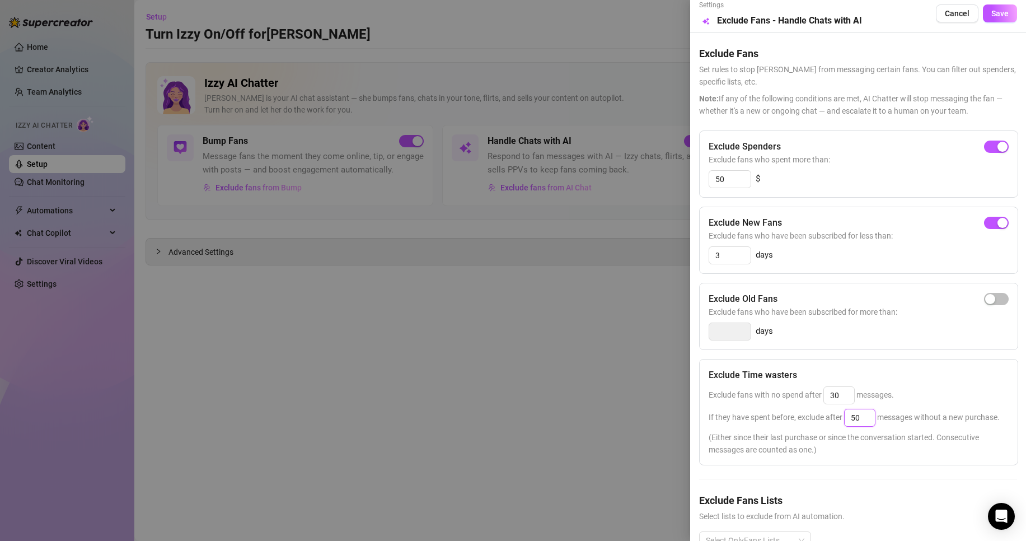
scroll to position [0, 0]
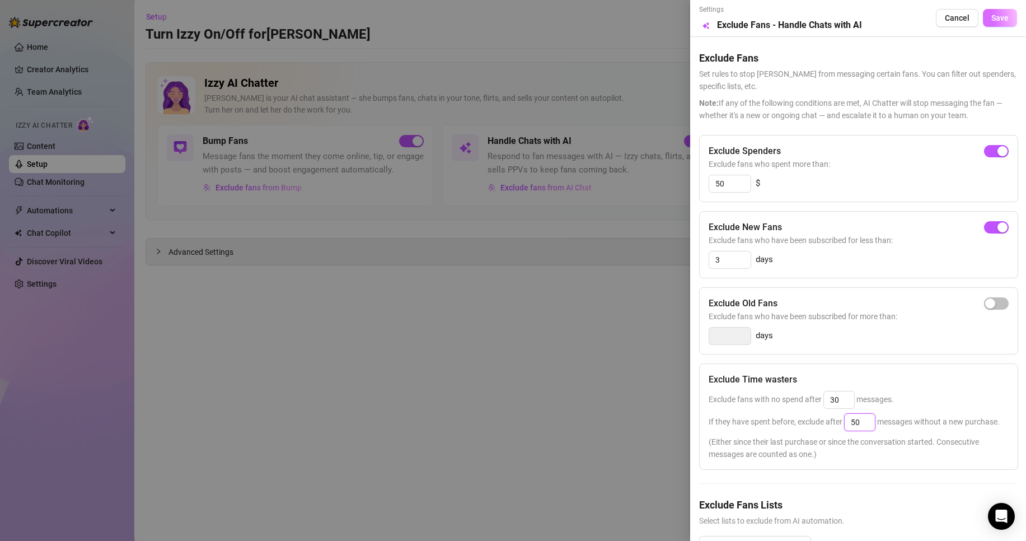
type input "50"
click at [986, 12] on button "Save" at bounding box center [1000, 18] width 34 height 18
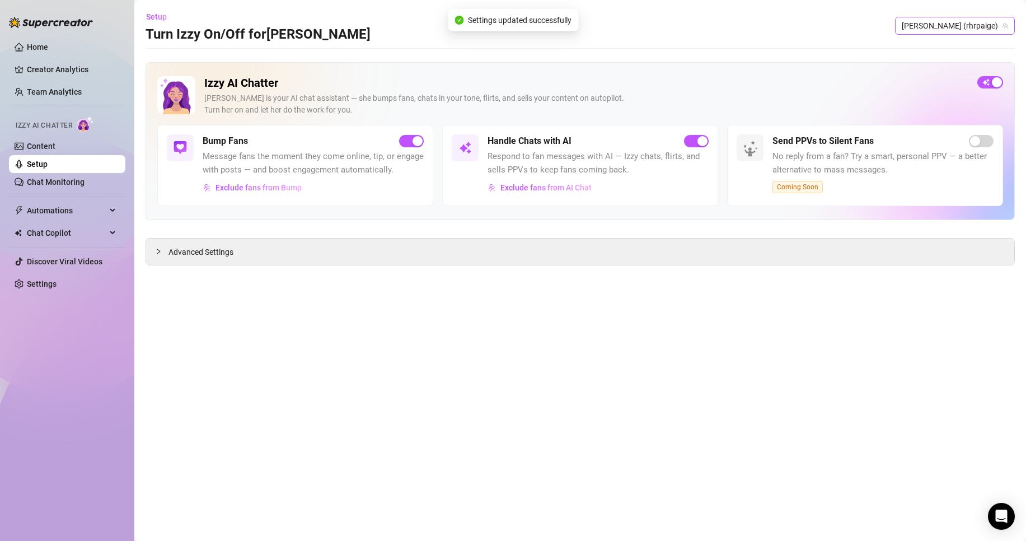
click at [993, 30] on span "[PERSON_NAME] (rhrpaige)" at bounding box center [955, 25] width 106 height 17
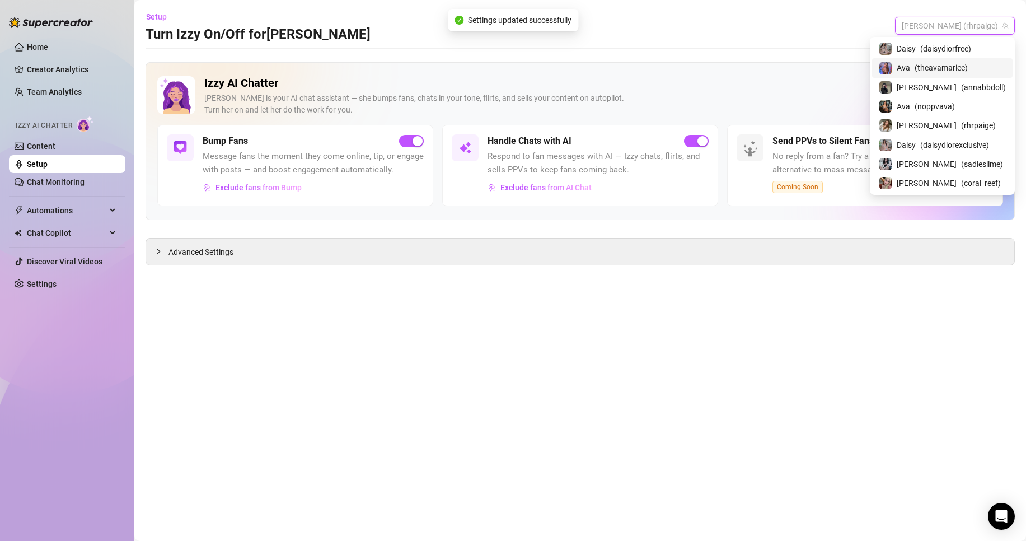
click at [984, 67] on div "Ava ( theavamariee )" at bounding box center [942, 67] width 127 height 13
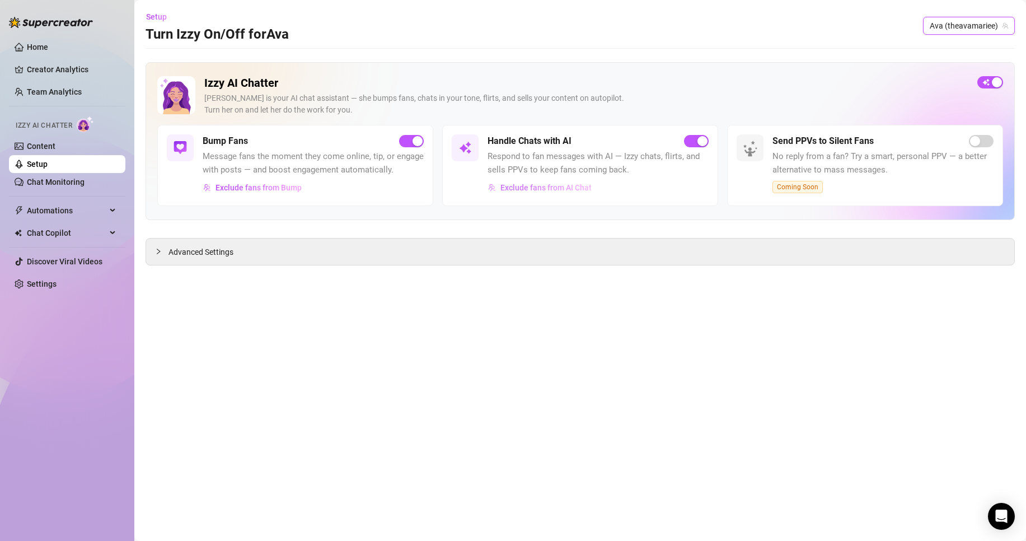
click at [575, 179] on button "Exclude fans from AI Chat" at bounding box center [539, 188] width 105 height 18
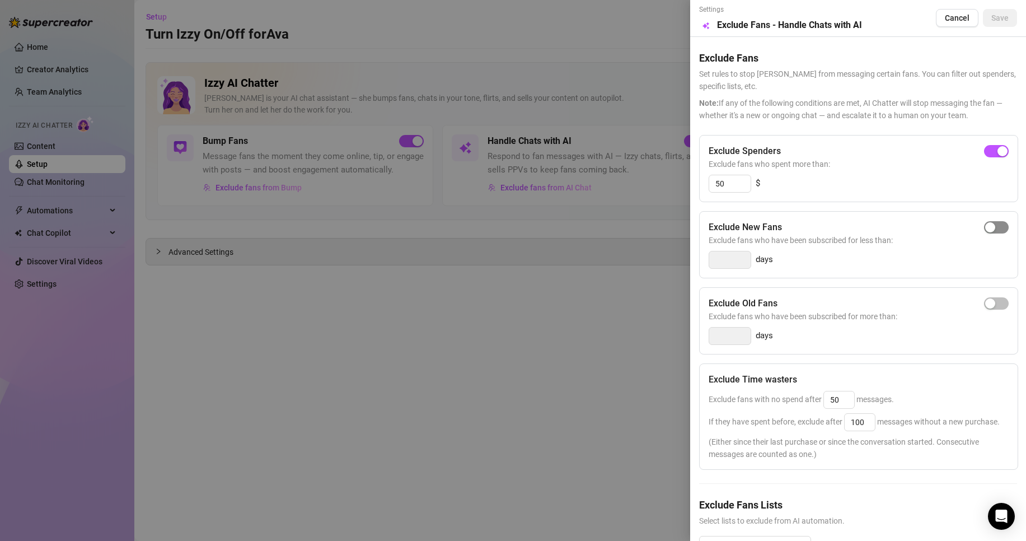
click at [987, 221] on span "button" at bounding box center [996, 227] width 25 height 12
type input "3"
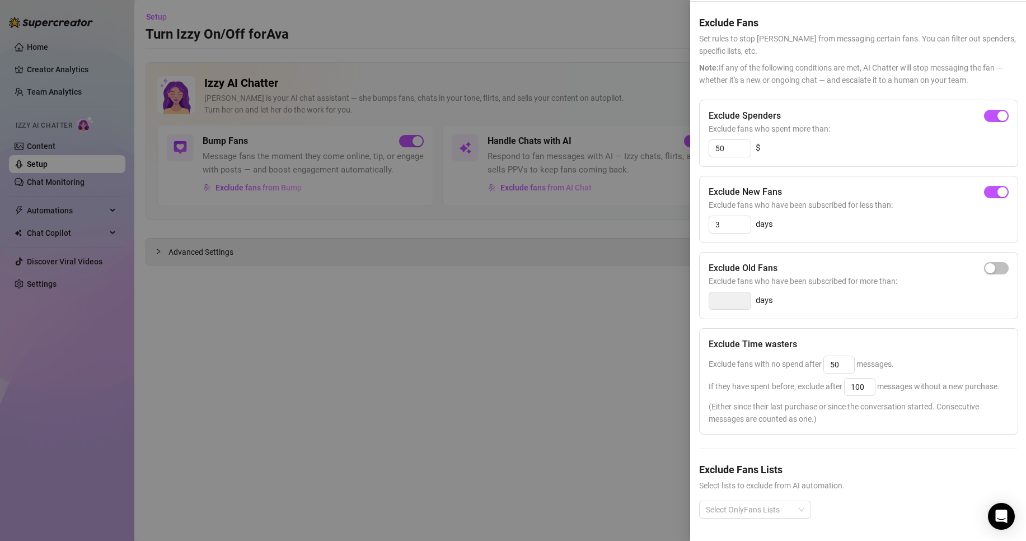
scroll to position [57, 0]
drag, startPoint x: 852, startPoint y: 344, endPoint x: 806, endPoint y: 341, distance: 45.4
click at [808, 359] on span "Exclude fans with no spend after 50 messages." at bounding box center [801, 363] width 185 height 9
type input "30"
drag, startPoint x: 867, startPoint y: 364, endPoint x: 819, endPoint y: 364, distance: 48.7
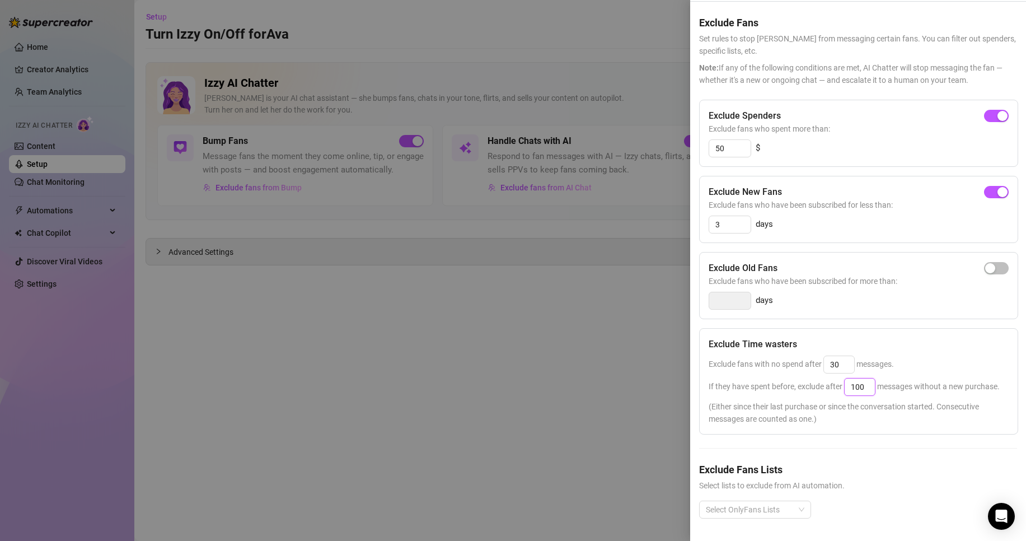
click at [819, 382] on span "If they have spent before, exclude after 100 messages without a new purchase." at bounding box center [854, 386] width 291 height 9
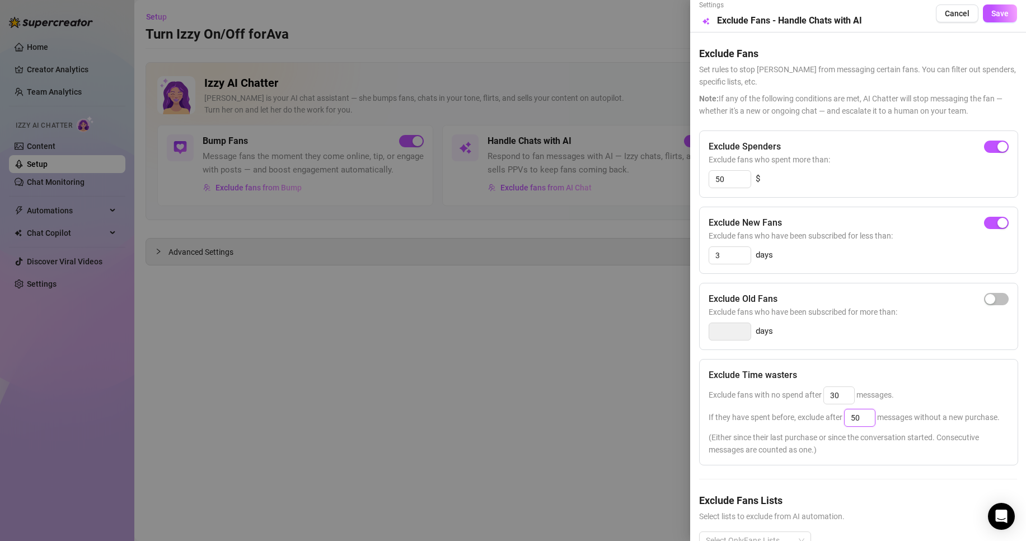
scroll to position [0, 0]
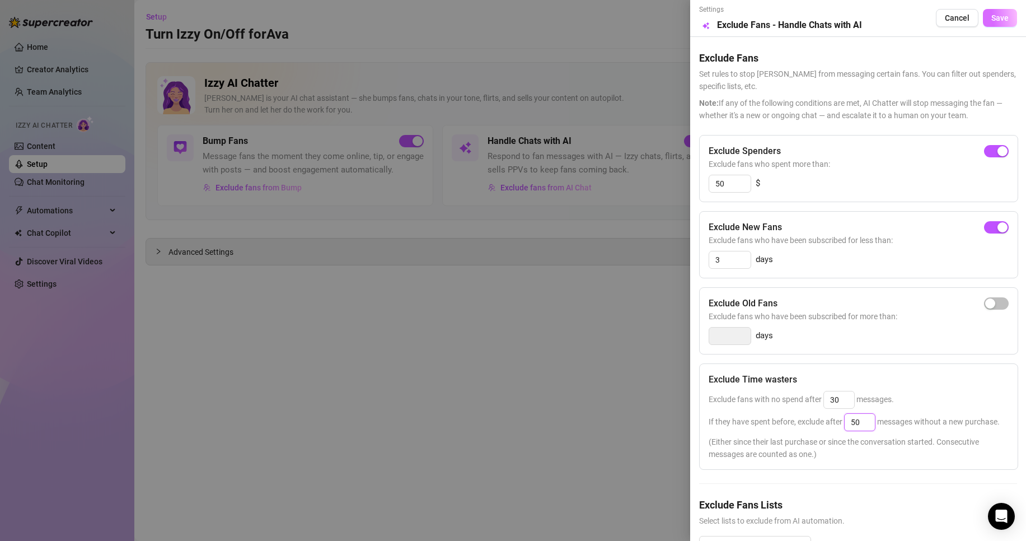
type input "50"
click at [991, 16] on span "Save" at bounding box center [999, 17] width 17 height 9
